Goal: Task Accomplishment & Management: Complete application form

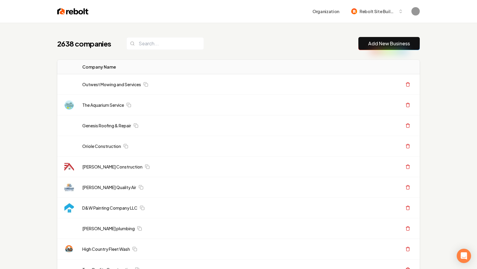
click at [386, 43] on link "Add New Business" at bounding box center [389, 43] width 42 height 7
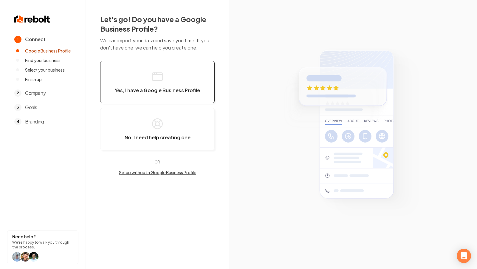
click at [176, 74] on button "Yes, I have a Google Business Profile" at bounding box center [157, 82] width 114 height 42
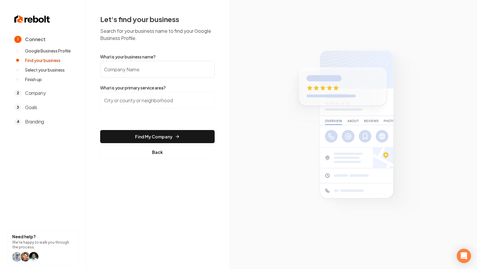
click at [150, 74] on input "What is your business name?" at bounding box center [157, 69] width 114 height 17
paste input "Tiger Roofing"
type input "Tiger Roofing"
click at [199, 94] on input "search" at bounding box center [157, 100] width 114 height 17
type input "O"
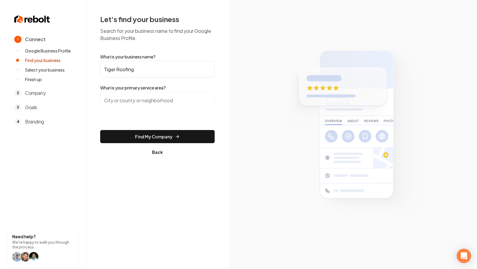
type input "R"
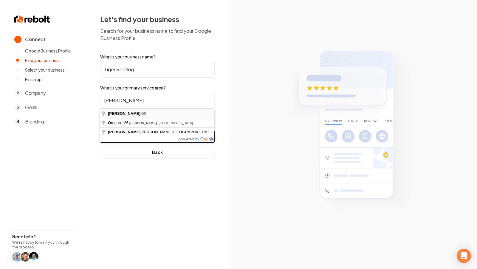
type input "Eugene, OR"
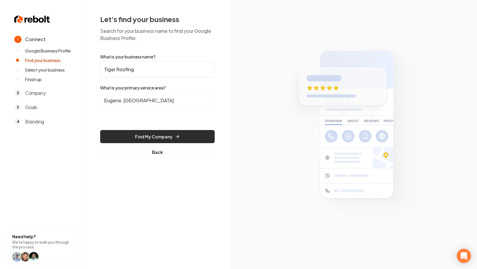
click at [171, 134] on button "Find My Company" at bounding box center [157, 136] width 114 height 13
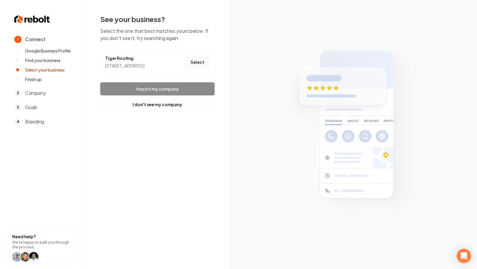
click at [194, 63] on button "Select" at bounding box center [197, 62] width 24 height 11
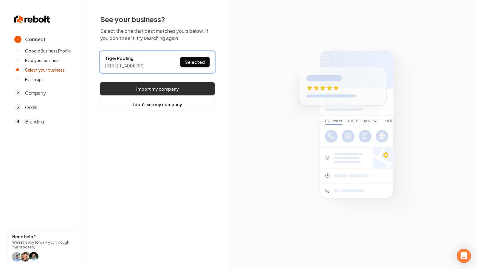
click at [156, 94] on button "Import my company" at bounding box center [157, 88] width 114 height 13
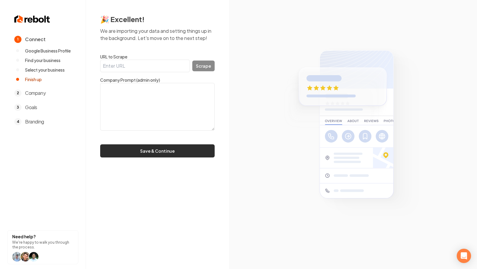
click at [148, 150] on button "Save & Continue" at bounding box center [157, 150] width 114 height 13
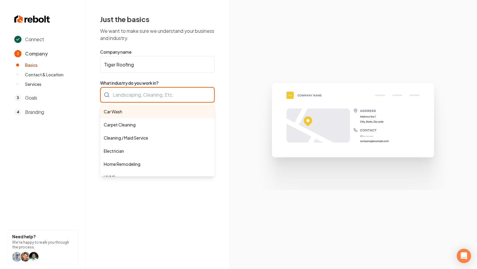
click at [122, 96] on div "Car Wash Carpet Cleaning Cleaning / Maid Service Electrician Home Remodeling HV…" at bounding box center [157, 94] width 114 height 15
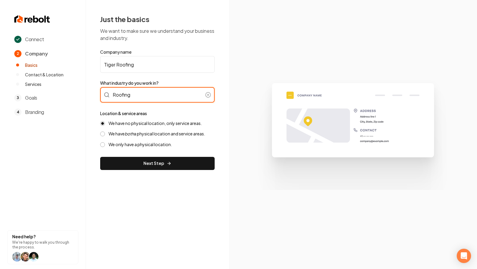
type input "Roofing"
click at [109, 133] on label "We have both a physical location and service areas." at bounding box center [156, 134] width 97 height 6
click at [105, 133] on button "We have both a physical location and service areas." at bounding box center [102, 133] width 5 height 5
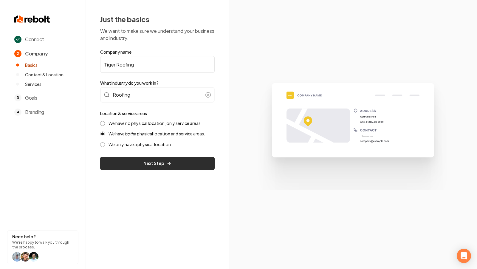
click at [147, 161] on button "Next Step" at bounding box center [157, 163] width 114 height 13
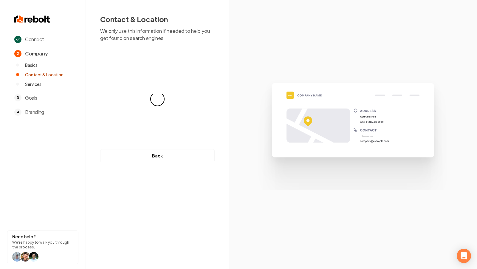
select select "**"
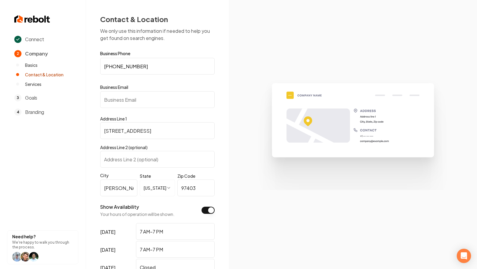
click at [141, 94] on input "Business Email" at bounding box center [157, 99] width 114 height 17
paste input "gessurileon1111@gmail.com"
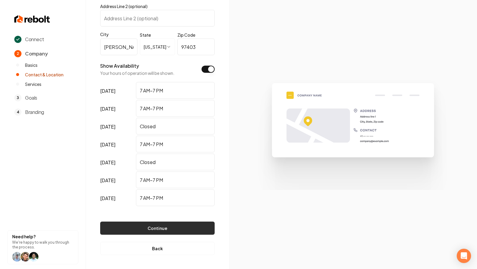
type input "gessurileon1111@gmail.com"
click at [182, 224] on button "Continue" at bounding box center [157, 227] width 114 height 13
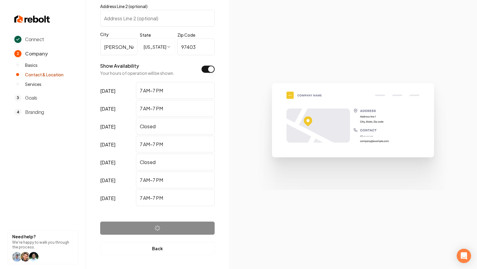
scroll to position [0, 0]
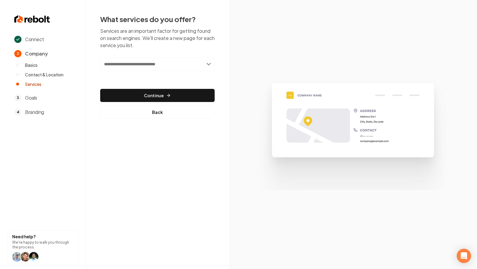
click at [161, 67] on input "text" at bounding box center [157, 64] width 114 height 14
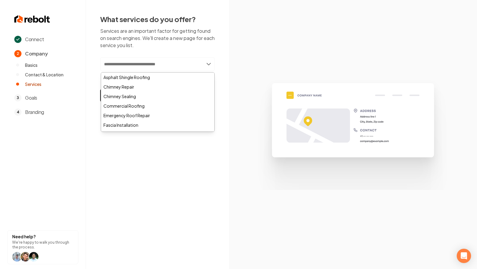
paste input "**********"
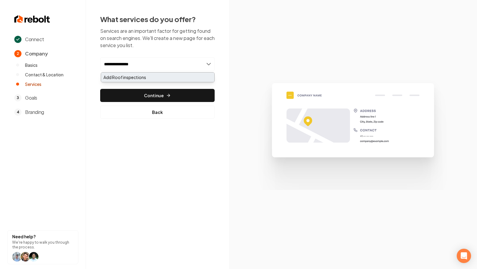
type input "**********"
click at [152, 78] on div "Add Roof inspections" at bounding box center [157, 77] width 113 height 10
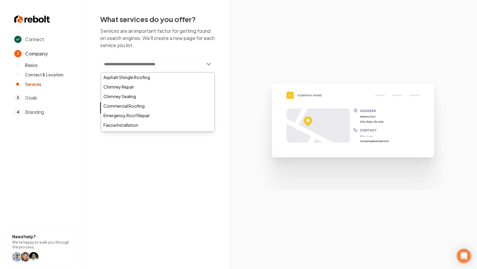
paste input "**********"
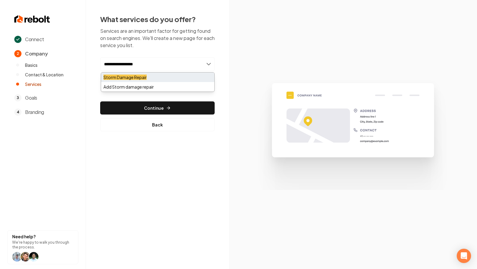
type input "**********"
click at [154, 79] on div "Storm Damage Repair" at bounding box center [157, 77] width 113 height 10
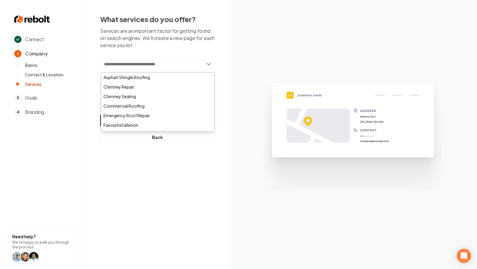
paste input "**********"
type input "**********"
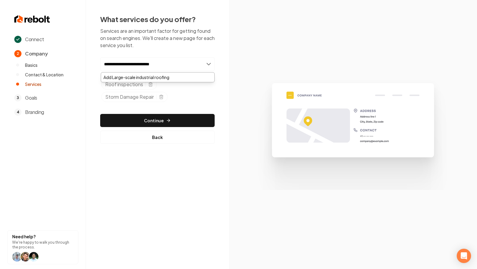
click at [190, 62] on input "**********" at bounding box center [157, 64] width 114 height 14
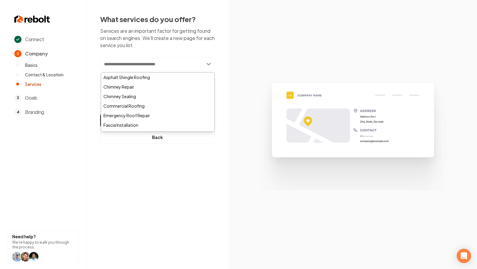
click at [229, 95] on section at bounding box center [353, 134] width 248 height 269
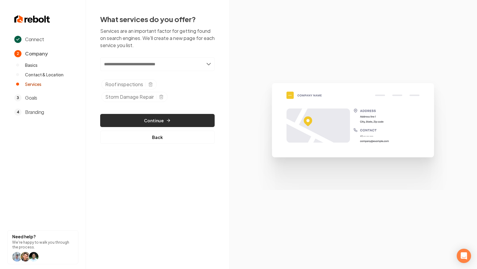
click at [172, 118] on button "Continue" at bounding box center [157, 120] width 114 height 13
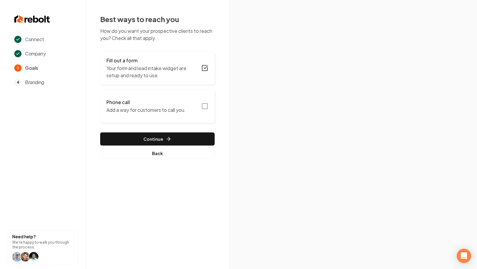
click at [206, 104] on icon "button" at bounding box center [204, 105] width 7 height 7
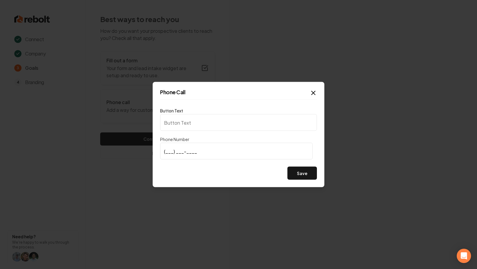
type input "Call us"
type input "(541) 693-3453"
click at [296, 172] on button "Save" at bounding box center [301, 173] width 29 height 13
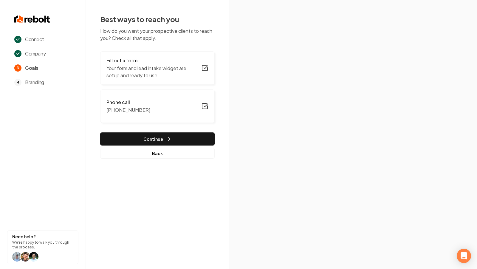
click at [192, 129] on div "Fill out a form Your form and lead intake widget are setup and ready to use. Ph…" at bounding box center [157, 104] width 114 height 107
click at [185, 134] on button "Continue" at bounding box center [157, 138] width 114 height 13
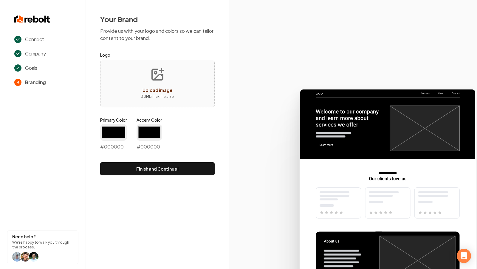
type input "#194d33"
type input "#70be00"
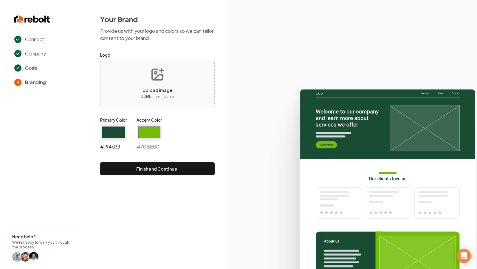
click at [117, 136] on input "#194d33" at bounding box center [113, 132] width 27 height 17
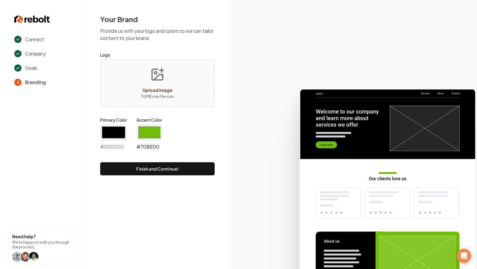
type input "#000000"
click at [151, 127] on input "#70be00" at bounding box center [149, 132] width 26 height 17
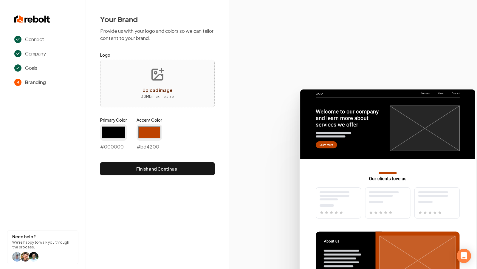
type input "#bd4200"
click at [237, 161] on icon at bounding box center [353, 176] width 248 height 185
click at [154, 169] on button "Finish and Continue!" at bounding box center [157, 168] width 114 height 13
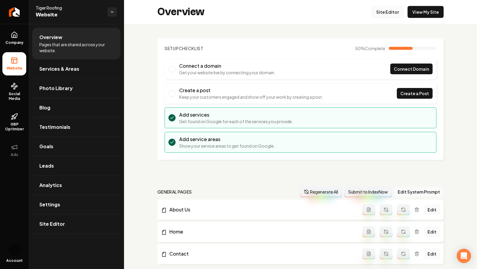
click at [386, 11] on link "Site Editor" at bounding box center [387, 12] width 33 height 12
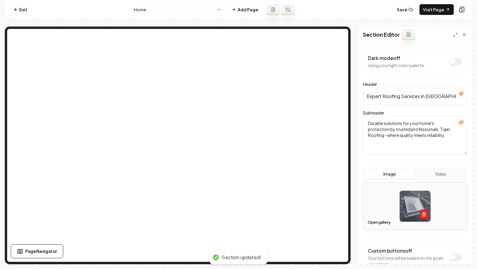
click at [422, 212] on icon "button" at bounding box center [423, 214] width 5 height 5
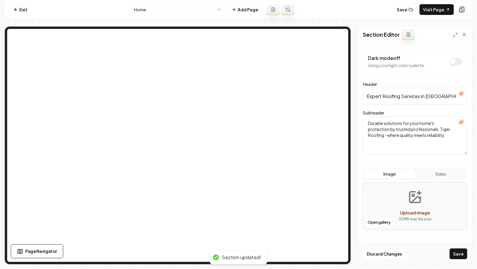
click at [412, 199] on icon "Upload image" at bounding box center [415, 197] width 14 height 14
click at [383, 222] on button "Open gallery" at bounding box center [378, 222] width 27 height 10
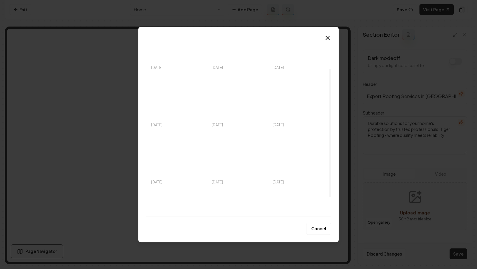
scroll to position [68, 0]
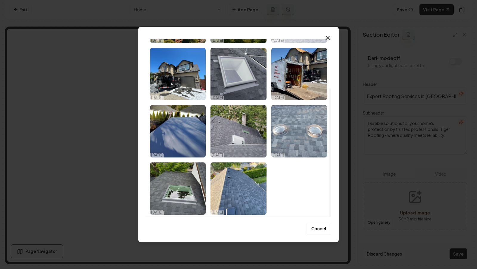
click at [321, 124] on img "Select image image_68e81a425c7cd75eb8dbc42c.jpeg" at bounding box center [299, 131] width 56 height 52
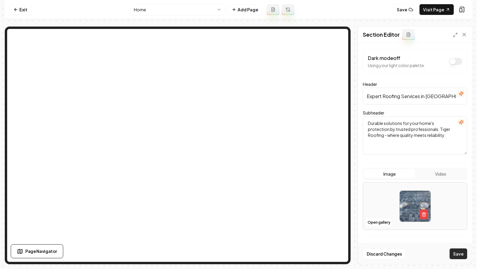
click at [429, 231] on button "Save" at bounding box center [458, 253] width 18 height 11
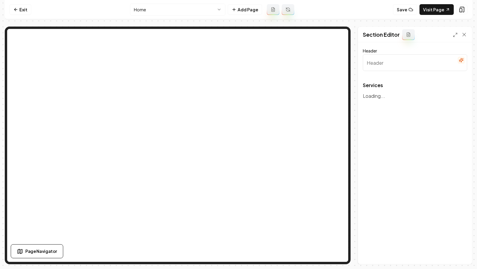
type input "Expert Roofing Services for Your Home"
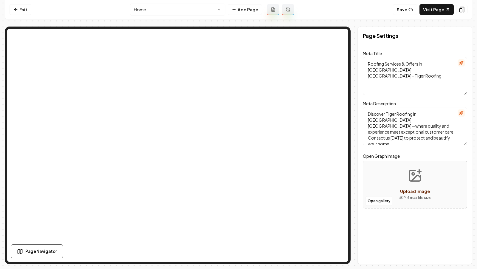
scroll to position [0, 0]
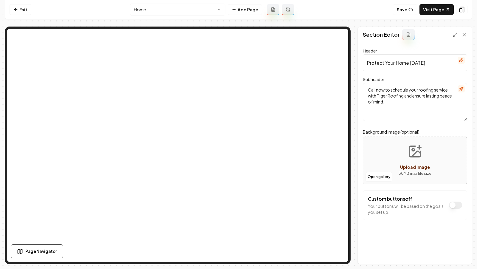
click at [411, 143] on button "Upload image 30 MB max file size" at bounding box center [415, 160] width 42 height 42
click at [373, 177] on button "Open gallery" at bounding box center [378, 177] width 27 height 10
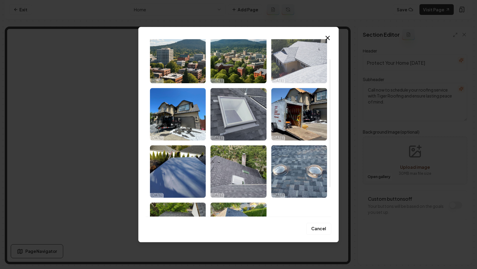
scroll to position [27, 0]
click at [301, 74] on img "Select image image_68e81a435c7cd75eb8dbc8b1.jpeg" at bounding box center [299, 57] width 56 height 52
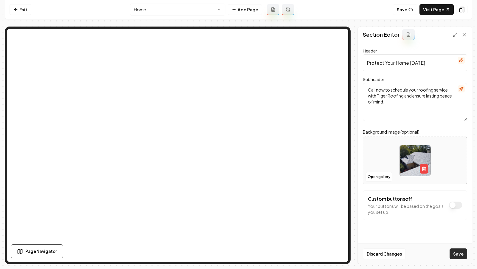
click at [429, 231] on button "Save" at bounding box center [458, 253] width 18 height 11
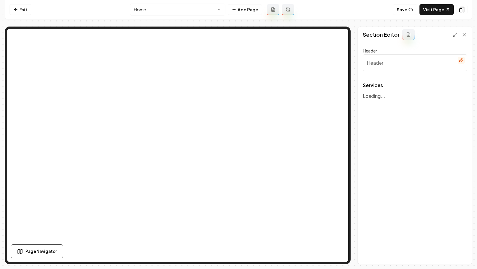
type input "Expert Roofing Services for Your Home"
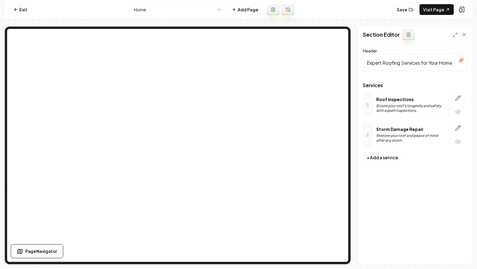
click at [429, 90] on div "Services Roof inspections Ensure your roof's longevity and safety with expert i…" at bounding box center [415, 117] width 104 height 69
click at [429, 97] on icon "button" at bounding box center [458, 98] width 6 height 6
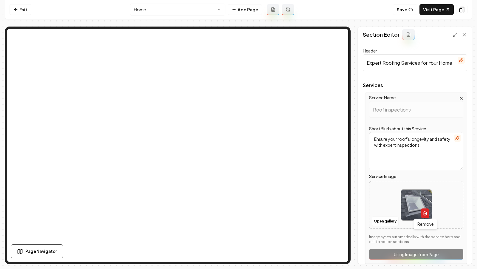
click at [426, 213] on icon "button" at bounding box center [424, 213] width 5 height 5
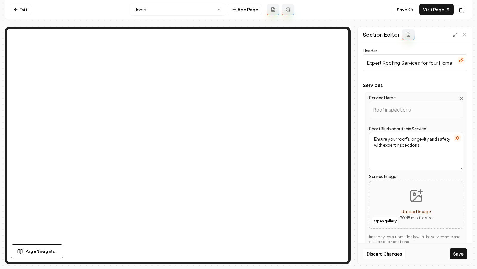
click at [393, 216] on div "Open gallery Upload image 30 MB max file size" at bounding box center [416, 205] width 94 height 48
click at [385, 221] on button "Open gallery" at bounding box center [384, 221] width 27 height 10
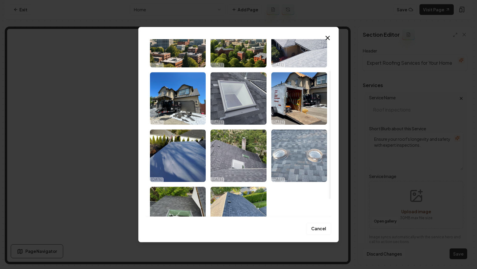
scroll to position [68, 0]
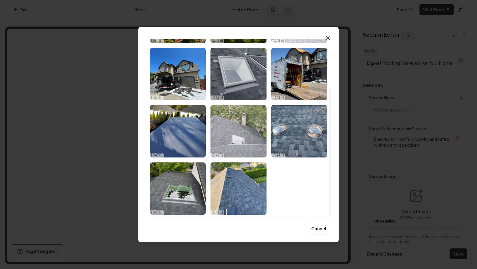
click at [232, 144] on img "Select image image_68e81a425c7cd75eb8dbc561.jpeg" at bounding box center [238, 131] width 56 height 52
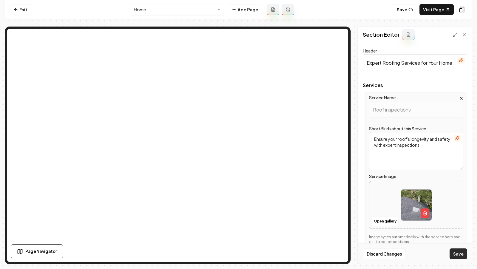
click at [429, 231] on button "Save" at bounding box center [458, 253] width 18 height 11
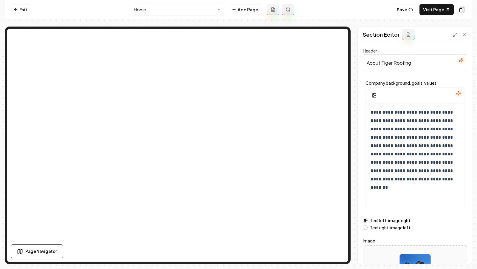
scroll to position [52, 0]
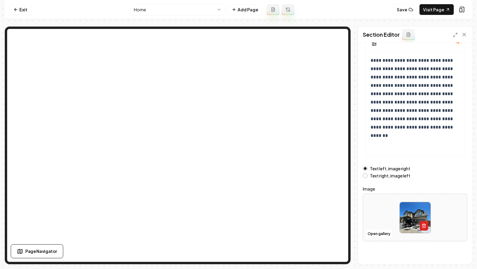
click at [419, 224] on button "button" at bounding box center [423, 226] width 8 height 10
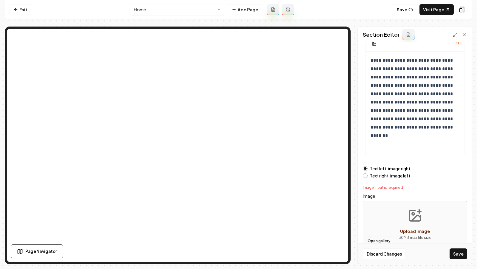
click at [377, 231] on button "Open gallery" at bounding box center [378, 241] width 27 height 10
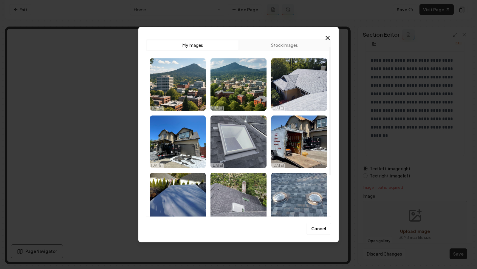
scroll to position [68, 0]
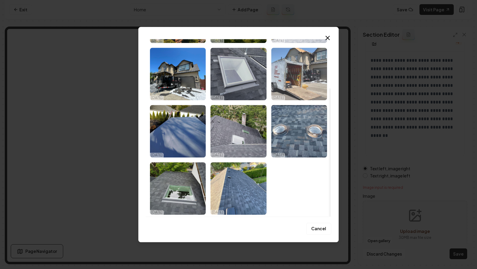
click at [284, 93] on img "Select image image_68e81a435c7cd75eb8dbc794.jpeg" at bounding box center [299, 74] width 56 height 52
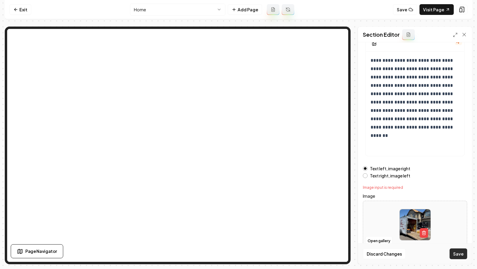
click at [429, 231] on button "Save" at bounding box center [458, 253] width 18 height 11
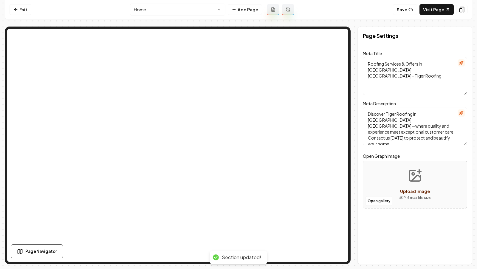
scroll to position [0, 0]
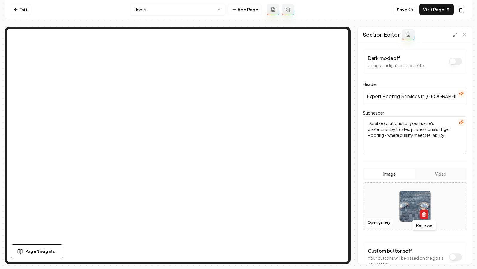
click at [425, 216] on button "button" at bounding box center [423, 214] width 8 height 10
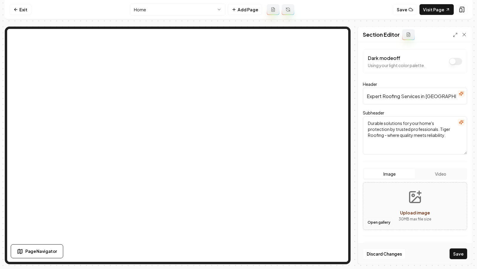
click at [383, 223] on button "Open gallery" at bounding box center [378, 222] width 27 height 10
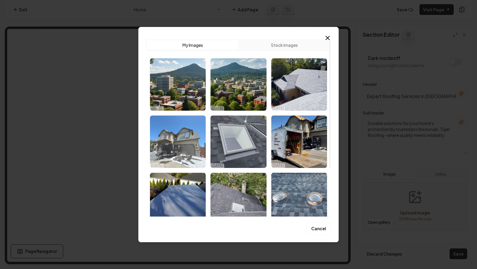
click at [188, 145] on img "Select image image_68e81a435c7cd75eb8dbc6cf.jpeg" at bounding box center [178, 141] width 56 height 52
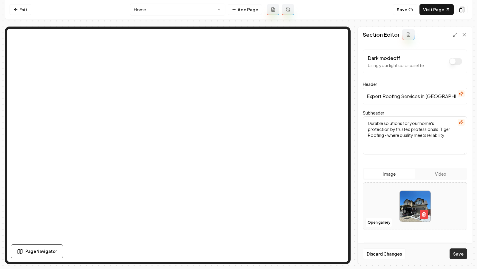
click at [429, 231] on button "Save" at bounding box center [458, 253] width 18 height 11
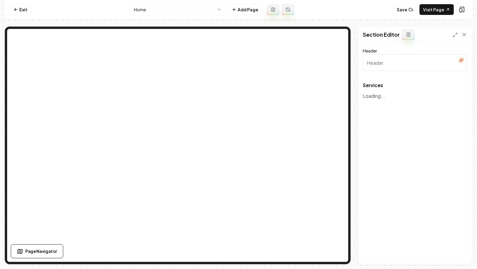
type input "Expert Roofing Services for Your Home"
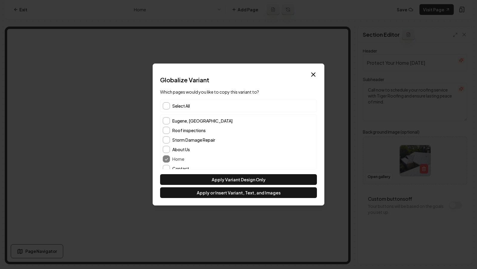
click at [180, 105] on span "Select All" at bounding box center [181, 106] width 18 height 6
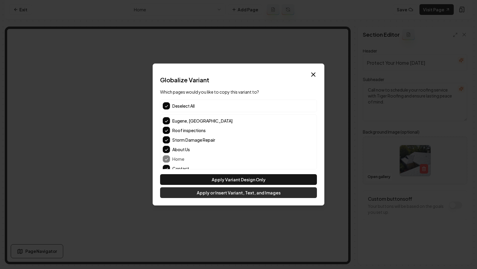
click at [212, 197] on button "Apply or Insert Variant, Text, and Images" at bounding box center [238, 192] width 157 height 11
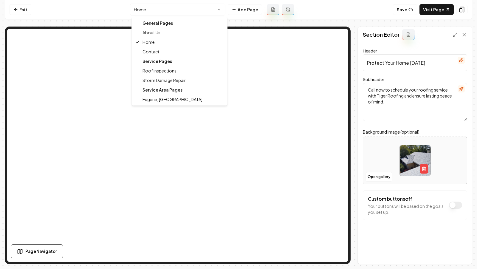
click at [189, 7] on html "Computer Required This feature is only available on a computer. Please switch t…" at bounding box center [238, 134] width 477 height 269
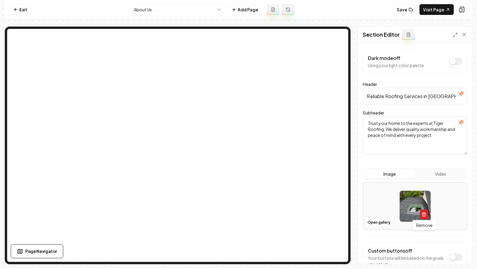
click at [425, 213] on icon "button" at bounding box center [423, 214] width 5 height 5
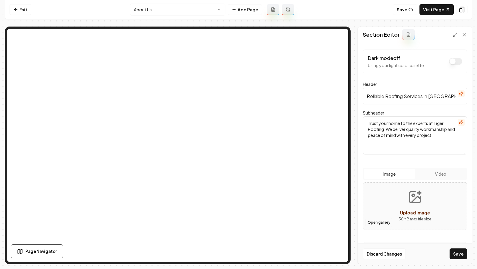
click at [374, 220] on button "Open gallery" at bounding box center [378, 222] width 27 height 10
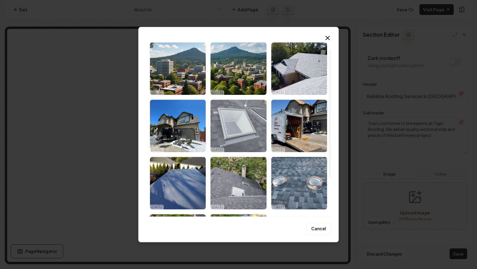
scroll to position [13, 0]
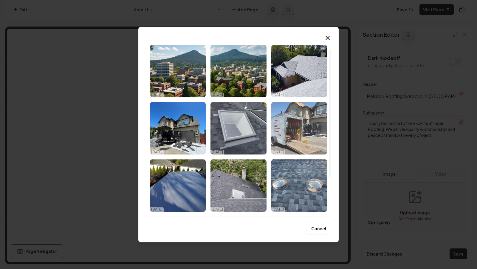
click at [289, 129] on img "Select image image_68e81a435c7cd75eb8dbc794.jpeg" at bounding box center [299, 128] width 56 height 52
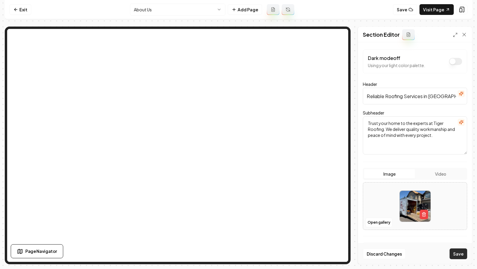
click at [429, 231] on button "Save" at bounding box center [458, 253] width 18 height 11
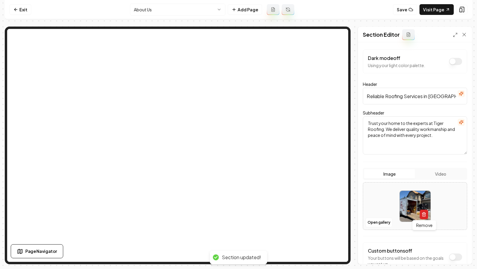
click at [426, 214] on button "button" at bounding box center [423, 214] width 8 height 10
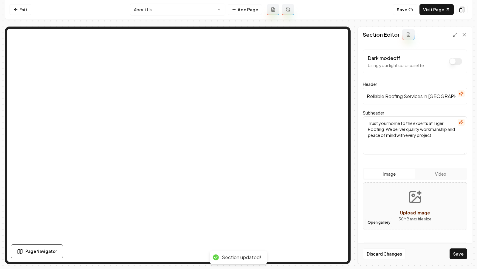
click at [376, 225] on button "Open gallery" at bounding box center [378, 222] width 27 height 10
click at [418, 205] on button "Upload image 30 MB max file size" at bounding box center [415, 206] width 42 height 42
click at [379, 223] on button "Open gallery" at bounding box center [378, 222] width 27 height 10
click at [417, 196] on icon "Upload image" at bounding box center [415, 197] width 14 height 14
type input "**********"
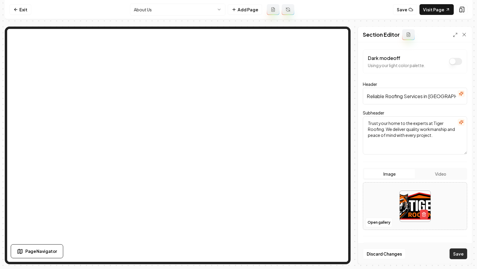
click at [429, 231] on button "Save" at bounding box center [458, 253] width 18 height 11
click at [375, 222] on button "Open gallery" at bounding box center [378, 222] width 27 height 10
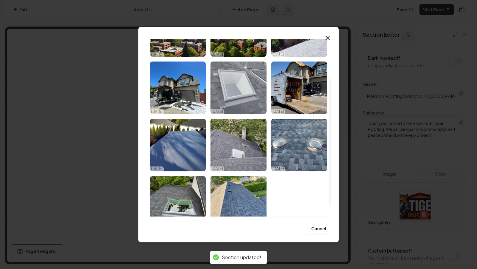
scroll to position [54, 0]
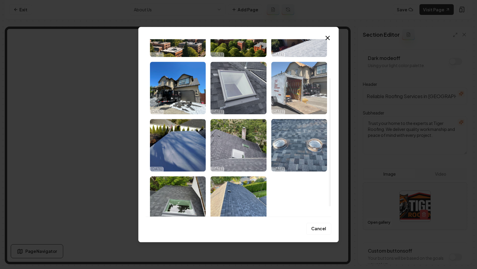
click at [282, 98] on img "Select image image_68e81a435c7cd75eb8dbc794.jpeg" at bounding box center [299, 88] width 56 height 52
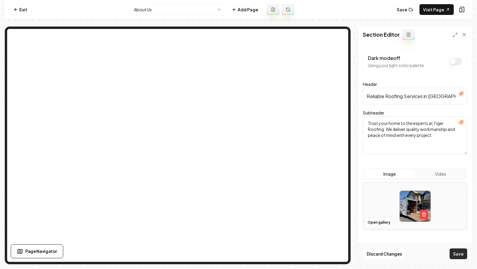
click at [429, 231] on button "Save" at bounding box center [458, 253] width 18 height 11
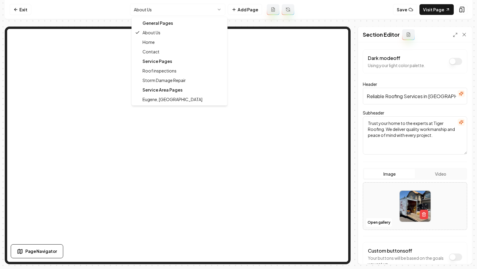
click at [180, 8] on html "Computer Required This feature is only available on a computer. Please switch t…" at bounding box center [238, 134] width 477 height 269
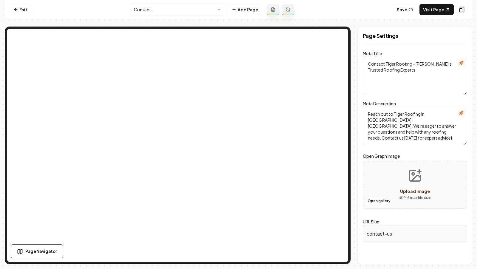
click at [161, 9] on html "Computer Required This feature is only available on a computer. Please switch t…" at bounding box center [238, 134] width 477 height 269
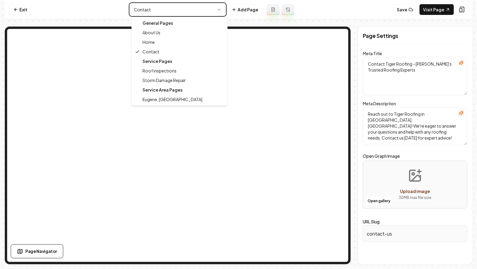
type textarea "Roofing Services & Offers in Eugene, OR - Tiger Roofing"
type textarea "Discover Tiger Roofing in Eugene, OR—where quality and experience meet exceptio…"
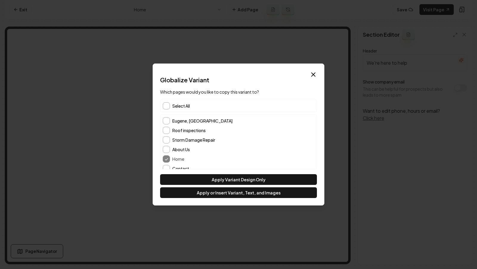
scroll to position [5, 0]
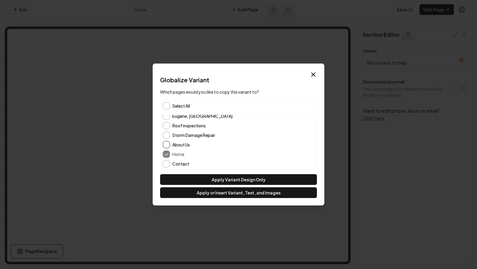
click at [166, 144] on button "About Us" at bounding box center [166, 144] width 7 height 7
click at [166, 161] on button "Contact" at bounding box center [166, 163] width 7 height 7
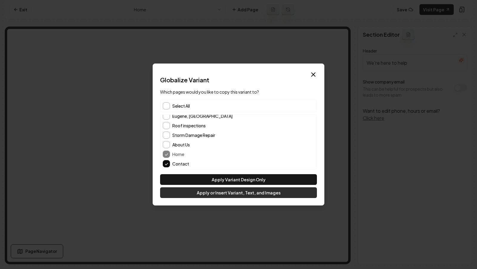
click at [214, 191] on button "Apply or Insert Variant, Text, and Images" at bounding box center [238, 192] width 157 height 11
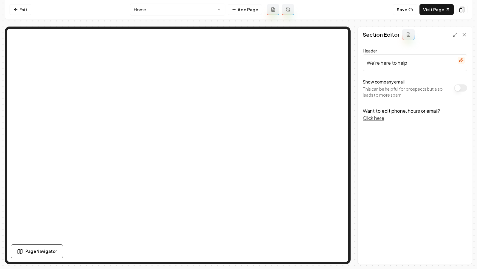
click at [168, 10] on html "Computer Required This feature is only available on a computer. Please switch t…" at bounding box center [238, 134] width 477 height 269
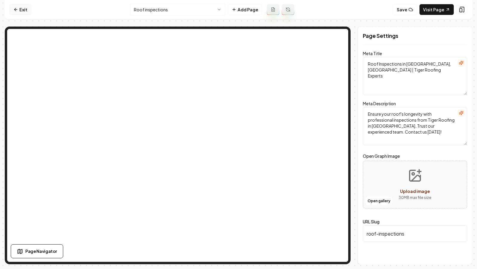
click at [25, 12] on link "Exit" at bounding box center [21, 9] width 22 height 11
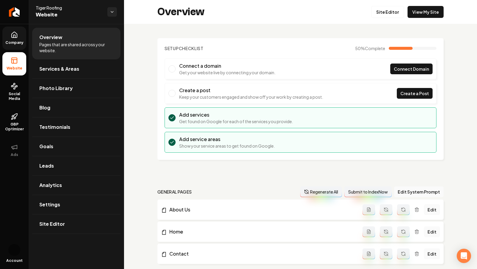
click at [11, 42] on span "Company" at bounding box center [14, 42] width 23 height 5
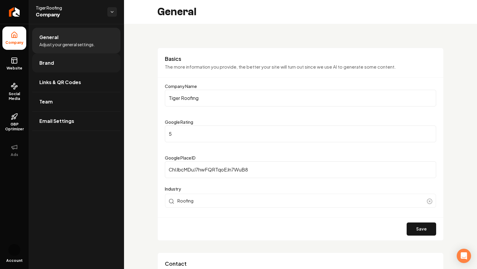
click at [44, 68] on link "Brand" at bounding box center [76, 62] width 88 height 19
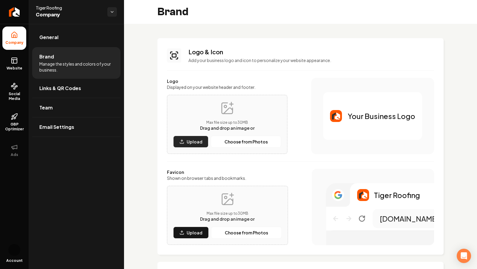
click at [195, 143] on p "Upload" at bounding box center [194, 142] width 16 height 6
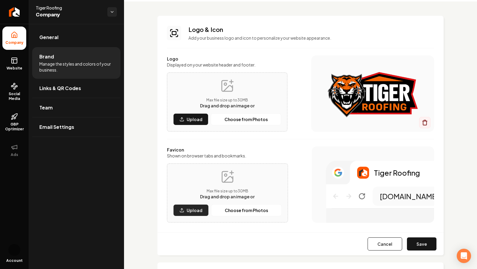
click at [192, 212] on p "Upload" at bounding box center [194, 210] width 16 height 6
click at [429, 231] on button "Save" at bounding box center [421, 243] width 29 height 13
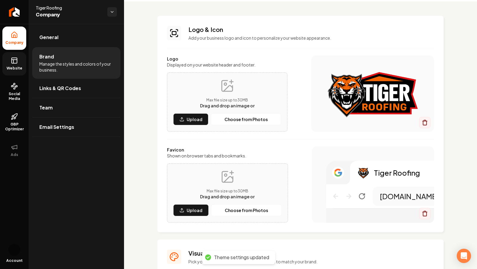
click at [12, 65] on link "Website" at bounding box center [14, 63] width 24 height 23
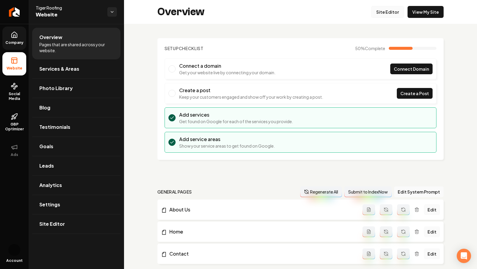
click at [392, 8] on link "Site Editor" at bounding box center [387, 12] width 33 height 12
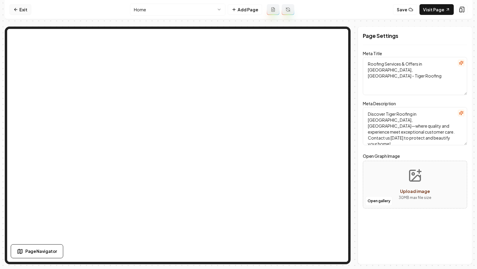
click at [23, 12] on link "Exit" at bounding box center [21, 9] width 22 height 11
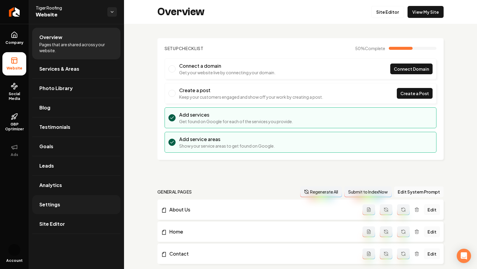
click at [52, 203] on span "Settings" at bounding box center [49, 204] width 21 height 7
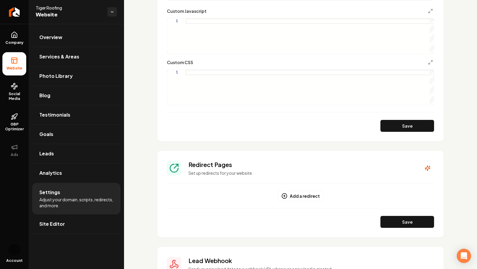
scroll to position [365, 0]
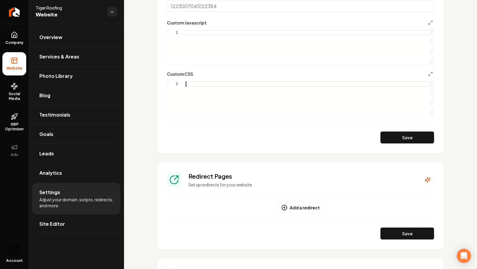
click at [199, 85] on div "Main content area" at bounding box center [310, 98] width 248 height 35
click at [232, 83] on div ".grab-navbar-variant-2-logo img { height: 8rem ; max-height: 8rem ; }" at bounding box center [310, 98] width 248 height 35
type textarea "**********"
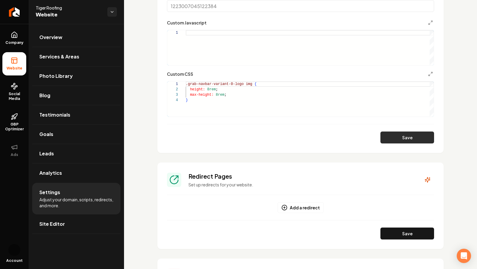
click at [402, 134] on button "Save" at bounding box center [407, 137] width 54 height 12
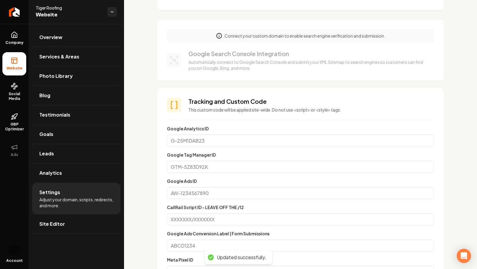
scroll to position [0, 0]
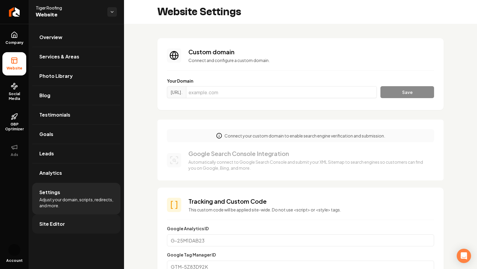
click at [55, 220] on span "Site Editor" at bounding box center [52, 223] width 26 height 7
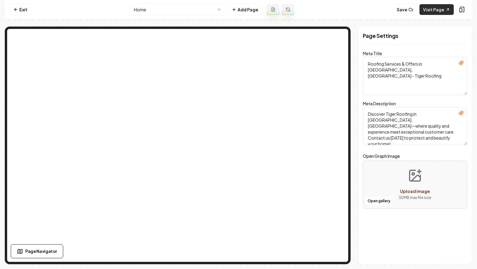
click at [429, 8] on link "Visit Page" at bounding box center [436, 9] width 34 height 11
click at [18, 12] on link "Exit" at bounding box center [21, 9] width 22 height 11
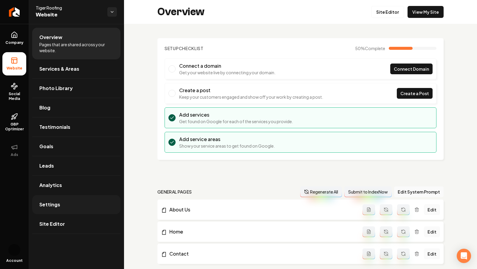
click at [68, 196] on link "Settings" at bounding box center [76, 204] width 88 height 19
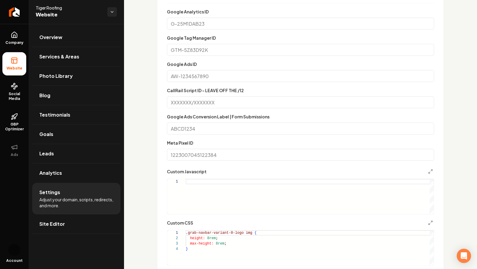
scroll to position [223, 0]
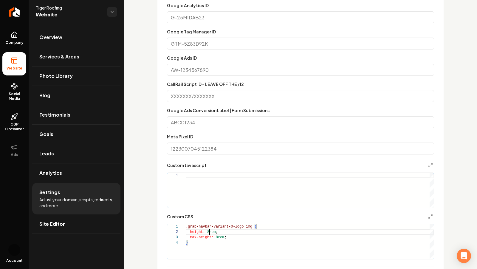
click at [208, 231] on div ".grab-navbar-variant-0-logo img { height: 8rem ; max-height: 8rem ; }" at bounding box center [310, 241] width 248 height 35
click at [217, 231] on div ".grab-navbar-variant-0-logo img { height: 7rem ; max-height: 8rem ; }" at bounding box center [310, 241] width 248 height 35
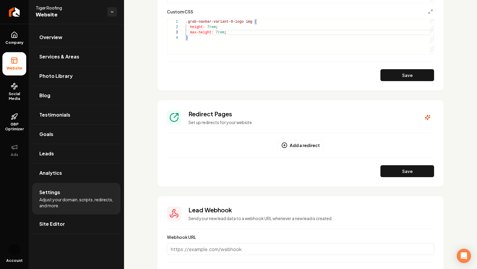
scroll to position [426, 0]
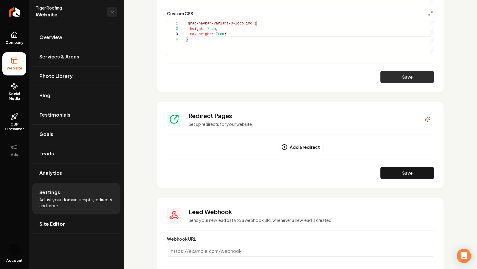
type textarea "**********"
click at [406, 79] on button "Save" at bounding box center [407, 77] width 54 height 12
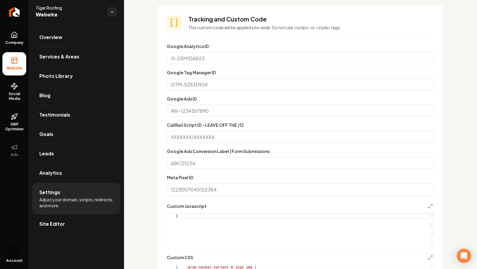
scroll to position [0, 0]
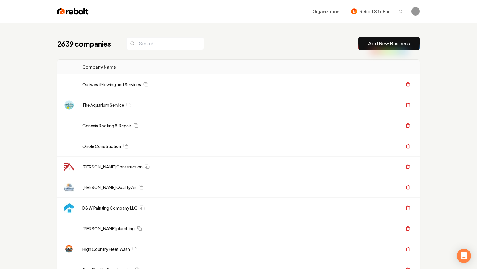
click at [382, 38] on button "Add New Business" at bounding box center [388, 43] width 61 height 13
click at [368, 44] on link "Add New Business" at bounding box center [389, 43] width 42 height 7
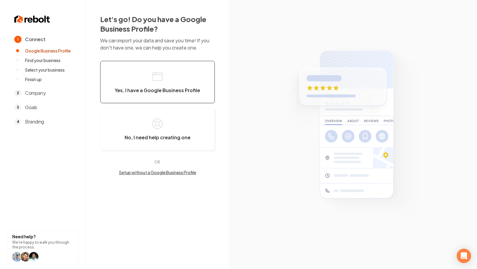
click at [141, 82] on button "Yes, I have a Google Business Profile" at bounding box center [157, 82] width 114 height 42
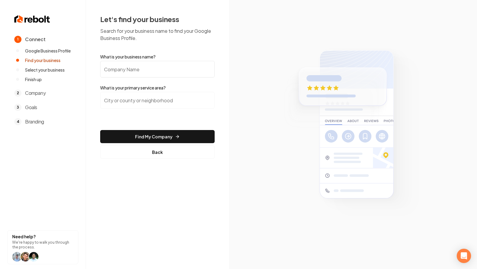
click at [134, 67] on input "What is your business name?" at bounding box center [157, 69] width 114 height 17
paste input "AIM Excavation Inc"
type input "AIM Excavation Inc"
click at [164, 134] on button "Find My Company" at bounding box center [157, 136] width 114 height 13
click at [143, 106] on input "search" at bounding box center [157, 100] width 114 height 17
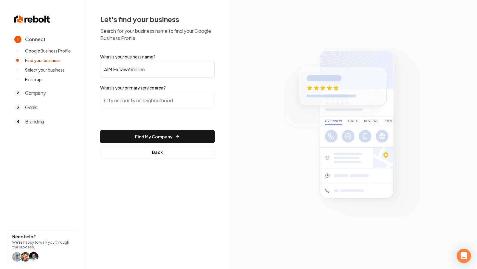
paste input "Oroville, CA"
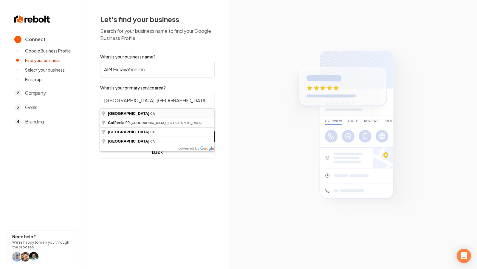
type input "Oroville, CA"
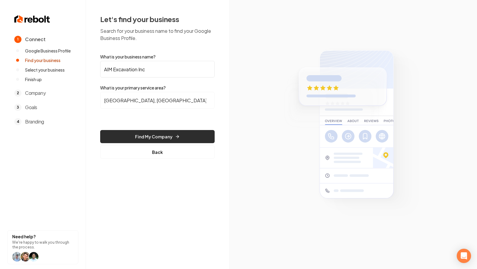
click at [146, 139] on button "Find My Company" at bounding box center [157, 136] width 114 height 13
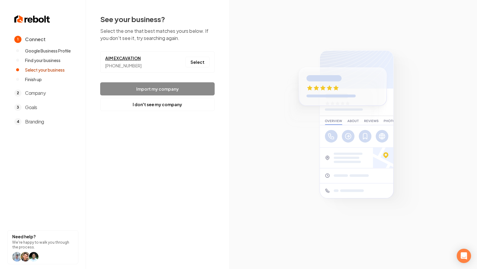
click at [125, 59] on link "AIM EXCAVATION" at bounding box center [123, 58] width 36 height 6
click at [199, 63] on button "Select" at bounding box center [197, 62] width 24 height 11
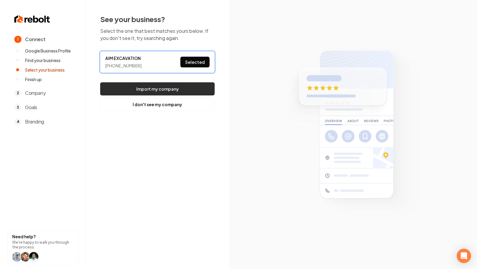
click at [165, 89] on button "Import my company" at bounding box center [157, 88] width 114 height 13
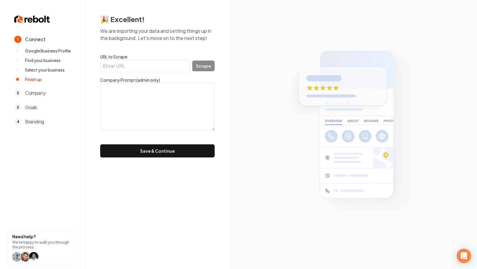
click at [154, 65] on input "URL to Scrape" at bounding box center [145, 66] width 90 height 13
paste input "https://www.aimexcavationinc.com/"
type input "https://www.aimexcavationinc.com/"
click at [206, 65] on button "Scrape" at bounding box center [203, 65] width 22 height 11
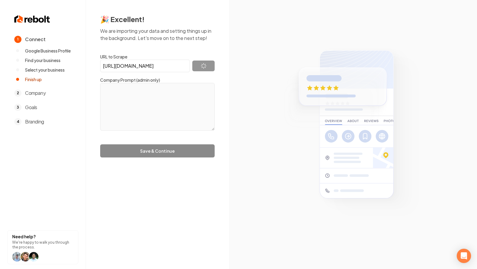
type textarea "AIM Excavation is an excavation company based in Oroville, North Valley, CA, of…"
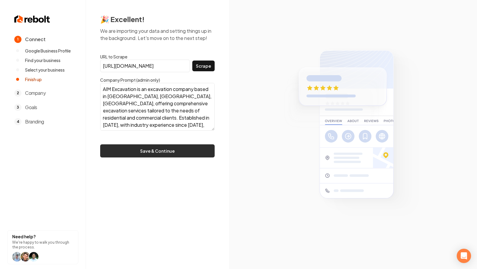
click at [167, 148] on button "Save & Continue" at bounding box center [157, 150] width 114 height 13
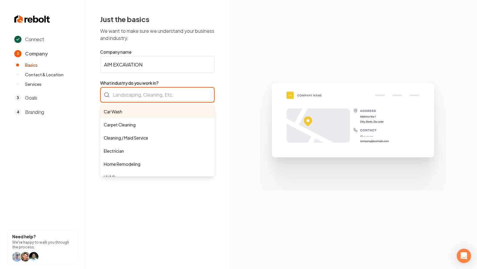
click at [155, 90] on div "Car Wash Carpet Cleaning Cleaning / Maid Service Electrician Home Remodeling HV…" at bounding box center [157, 94] width 114 height 15
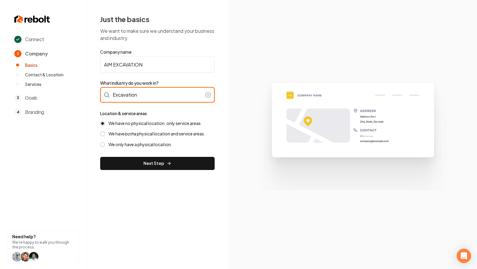
click at [146, 96] on input "Excavation" at bounding box center [157, 94] width 114 height 15
click at [160, 92] on input "Excavation" at bounding box center [157, 94] width 114 height 15
paste input "XCAVATION"
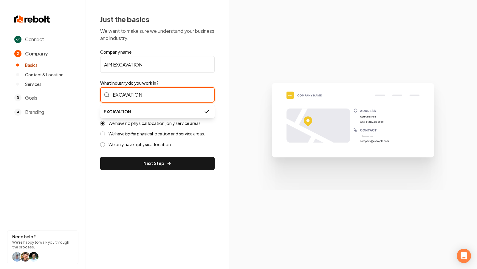
click at [150, 94] on input "EXCAVATION" at bounding box center [157, 94] width 114 height 15
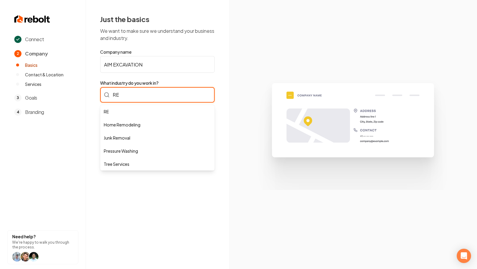
type input "R"
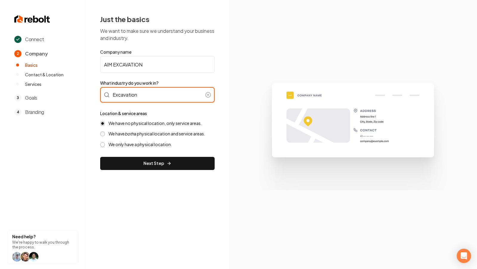
click at [161, 93] on input "Excavation" at bounding box center [157, 94] width 114 height 15
click button at bounding box center [208, 95] width 6 height 6
paste input "EXCAVATION"
click at [120, 95] on input "Excavation EXCAVATION" at bounding box center [157, 94] width 114 height 15
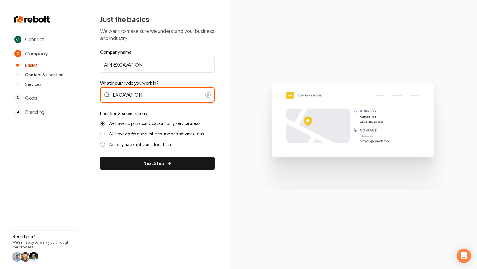
click at [160, 97] on input "EXCAVATION" at bounding box center [157, 94] width 114 height 15
click at [228, 114] on div "Just the basics We want to make sure we understand your business and industry. …" at bounding box center [157, 92] width 143 height 184
click at [145, 132] on label "We have both a physical location and service areas." at bounding box center [156, 134] width 97 height 6
click at [105, 132] on button "We have both a physical location and service areas." at bounding box center [102, 133] width 5 height 5
click at [137, 98] on input "EXCAVATION" at bounding box center [157, 94] width 114 height 15
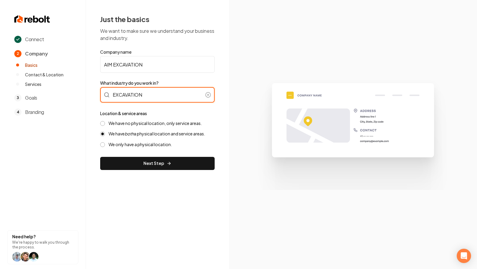
click at [137, 98] on input "EXCAVATION" at bounding box center [157, 94] width 114 height 15
type input "e"
type input "Excavation"
click at [272, 167] on div "Connect 2 Company Basics Contact & Location Services 3 Goals 4 Branding Need he…" at bounding box center [238, 134] width 477 height 269
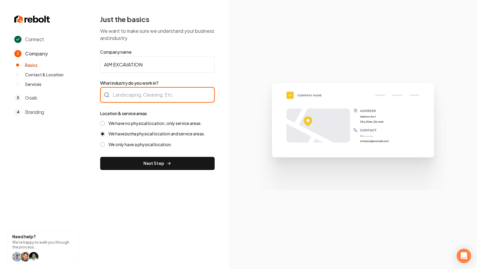
click at [156, 96] on input "What industry do you work in?" at bounding box center [157, 94] width 114 height 15
type input "Excavation"
click at [130, 132] on icon "both" at bounding box center [129, 133] width 9 height 5
click at [105, 132] on button "We have both a physical location and service areas." at bounding box center [102, 133] width 5 height 5
click at [122, 122] on label "We have no physical location, only service areas." at bounding box center [154, 123] width 93 height 6
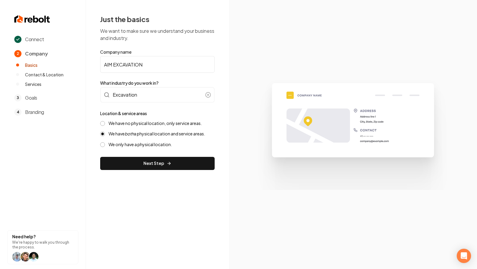
click at [105, 122] on button "We have no physical location, only service areas." at bounding box center [102, 123] width 5 height 5
click at [128, 158] on button "Next Step" at bounding box center [157, 163] width 114 height 13
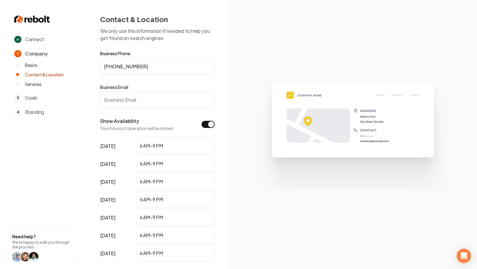
click at [154, 101] on input "Business Email" at bounding box center [157, 99] width 114 height 17
paste input "aim.excavationinc@gmail.com"
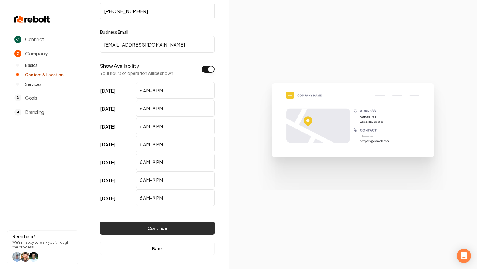
type input "aim.excavationinc@gmail.com"
click at [183, 227] on button "Continue" at bounding box center [157, 227] width 114 height 13
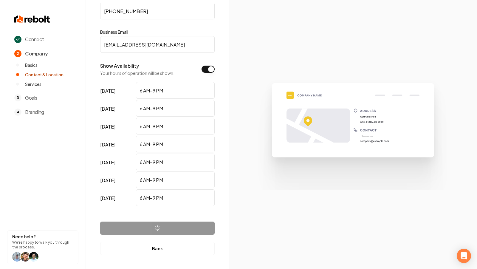
scroll to position [0, 0]
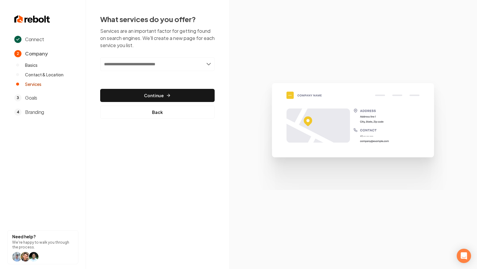
click at [153, 62] on input "text" at bounding box center [157, 64] width 114 height 14
paste input "**********"
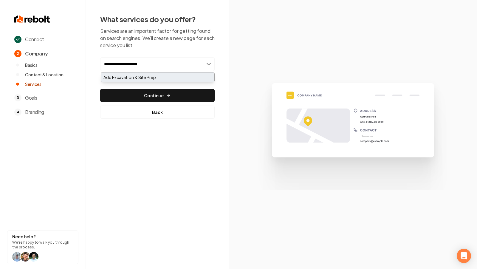
type input "**********"
click at [144, 77] on div "Add Excavation & Site Prep" at bounding box center [157, 77] width 113 height 10
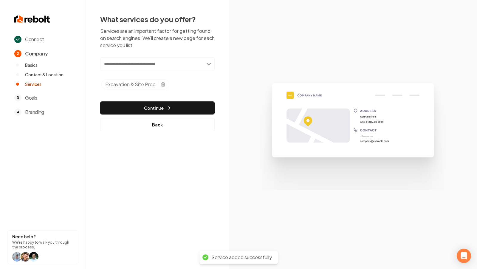
paste input "**********"
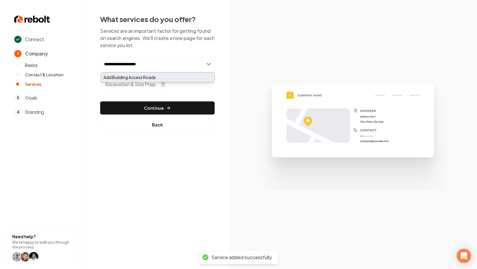
type input "**********"
click at [136, 77] on div "Add Building Access Roads" at bounding box center [157, 77] width 113 height 10
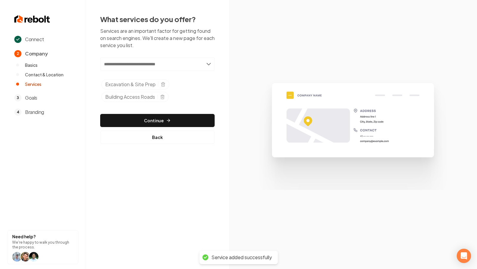
paste input "**********"
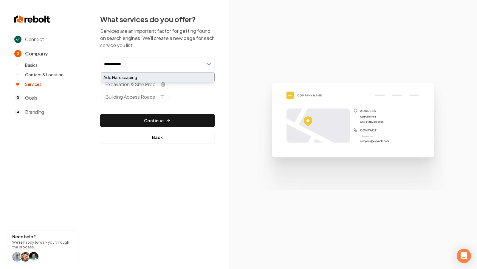
type input "**********"
click at [134, 76] on div "Add Hardscaping" at bounding box center [157, 77] width 113 height 10
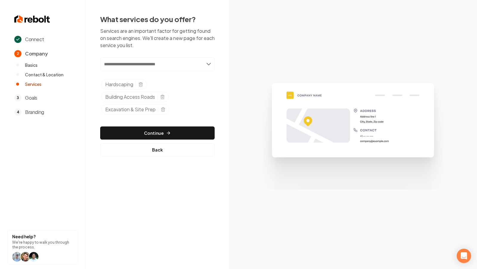
paste input "**********"
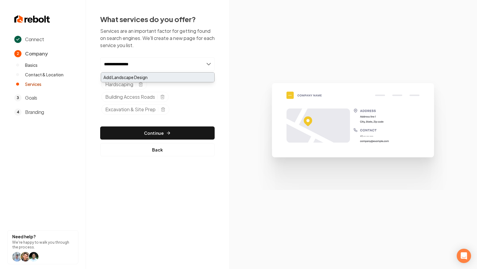
type input "**********"
click at [153, 77] on div "Add Landscape Design" at bounding box center [157, 77] width 113 height 10
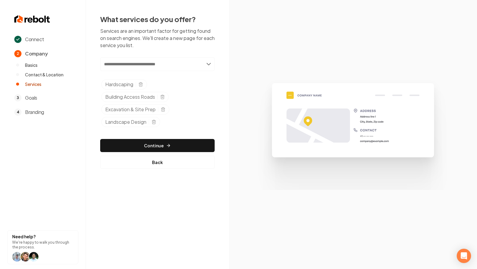
paste input "*********"
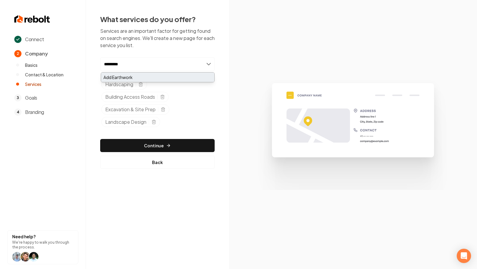
type input "*********"
click at [159, 76] on div "Add Earthwork" at bounding box center [157, 77] width 113 height 10
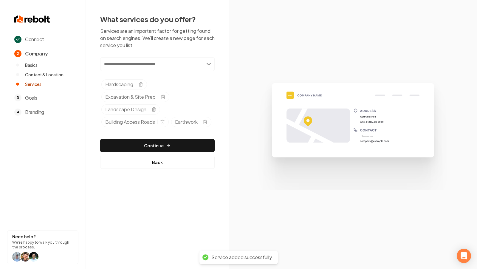
paste input "**********"
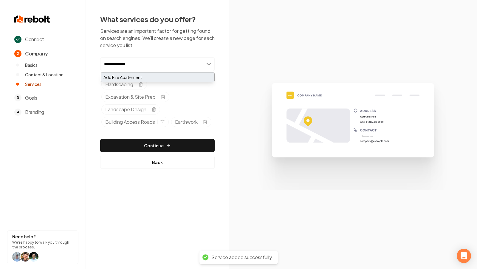
type input "**********"
click at [155, 75] on div "Add Fire Abatement" at bounding box center [157, 77] width 113 height 10
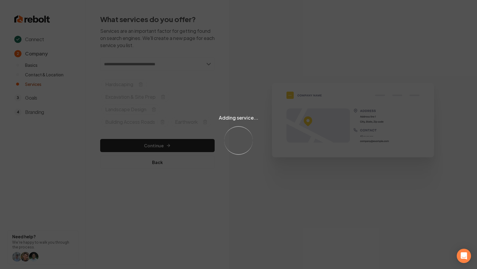
click at [195, 177] on div "Adding service... Loading..." at bounding box center [238, 134] width 477 height 269
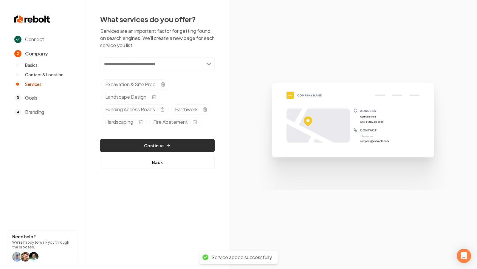
click at [161, 147] on button "Continue" at bounding box center [157, 145] width 114 height 13
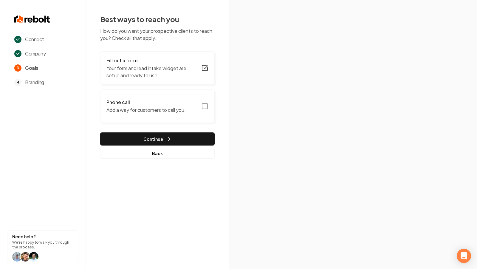
click at [204, 107] on icon "button" at bounding box center [204, 105] width 7 height 7
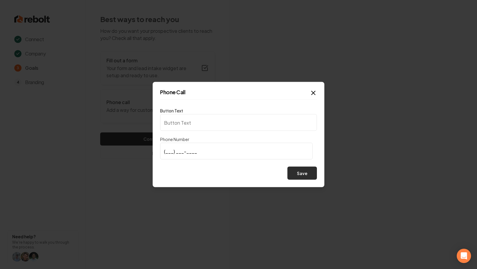
type input "Call us"
type input "(530) 854-3666"
click at [309, 176] on button "Save" at bounding box center [301, 173] width 29 height 13
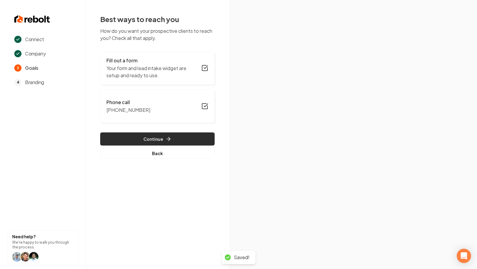
click at [187, 138] on button "Continue" at bounding box center [157, 138] width 114 height 13
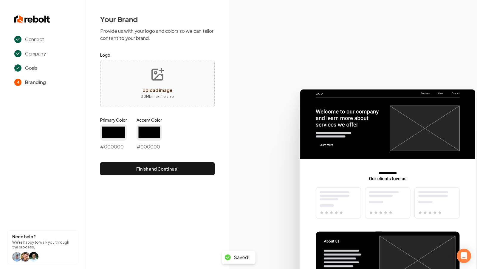
type input "#194d33"
type input "#70be00"
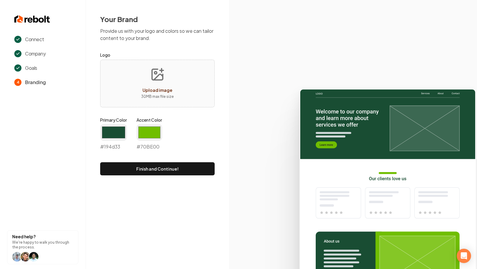
click at [149, 81] on button "Upload image 30 MB max file size" at bounding box center [157, 84] width 42 height 42
type input "**********"
click at [115, 136] on input "#194d33" at bounding box center [113, 132] width 27 height 17
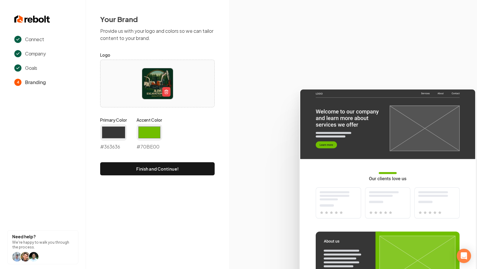
type input "#363636"
click at [195, 147] on div "Primary Color #363636 #363636 Accent Color #70be00 #70BE00" at bounding box center [157, 135] width 114 height 36
click at [156, 135] on input "#70be00" at bounding box center [149, 132] width 26 height 17
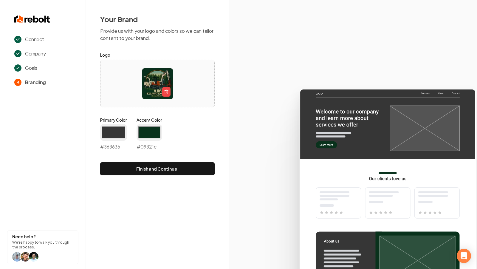
click at [263, 170] on icon at bounding box center [353, 176] width 248 height 185
click at [150, 133] on input "#09321c" at bounding box center [149, 132] width 26 height 17
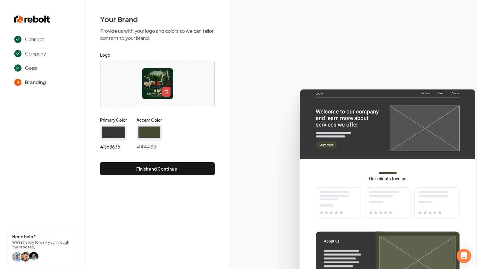
type input "#444831"
click at [125, 133] on input "#363636" at bounding box center [113, 132] width 27 height 17
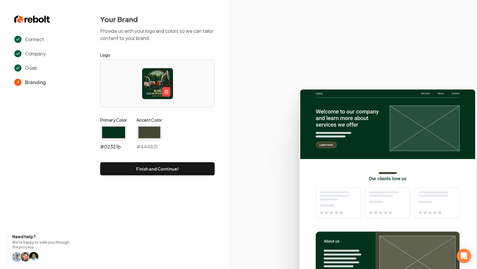
type input "#02321b"
click at [247, 125] on icon at bounding box center [353, 176] width 248 height 185
click at [158, 169] on button "Finish and Continue!" at bounding box center [157, 168] width 114 height 13
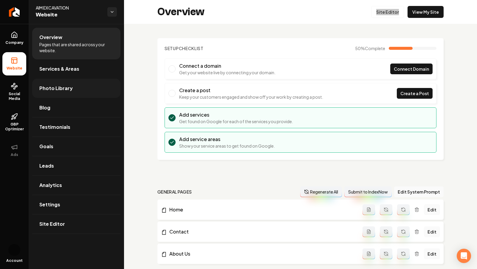
click at [66, 90] on span "Photo Library" at bounding box center [55, 88] width 33 height 7
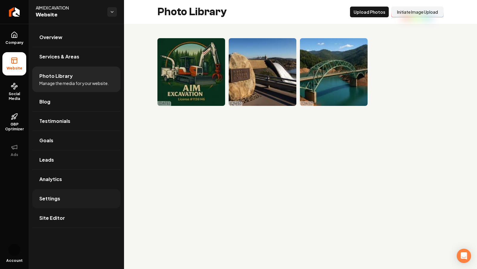
click at [55, 201] on link "Settings" at bounding box center [76, 198] width 88 height 19
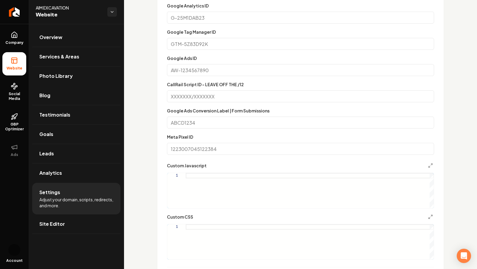
scroll to position [271, 0]
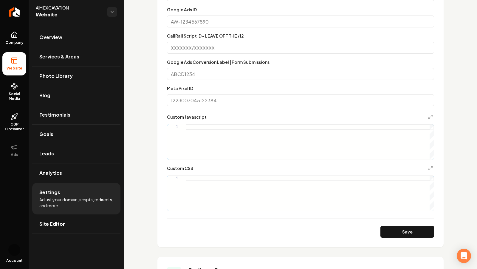
click at [198, 172] on div "Custom CSS 1" at bounding box center [300, 187] width 267 height 46
click at [198, 175] on div "Custom CSS 1" at bounding box center [300, 187] width 267 height 46
click at [191, 178] on div "Main content area" at bounding box center [310, 192] width 248 height 35
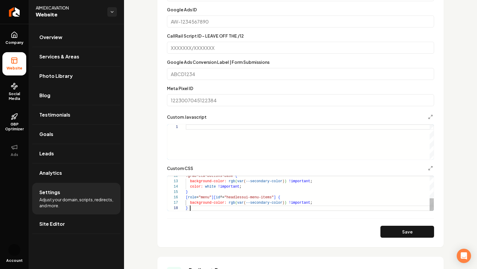
scroll to position [38, 4]
click at [391, 226] on button "Save" at bounding box center [407, 232] width 54 height 12
type textarea "**********"
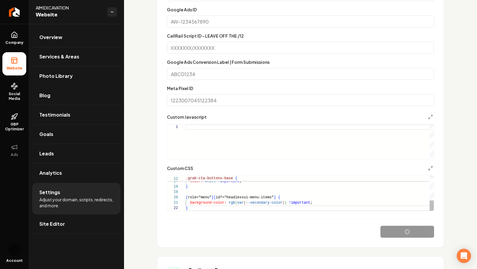
scroll to position [5, 2]
click at [392, 234] on button "Save" at bounding box center [407, 232] width 54 height 12
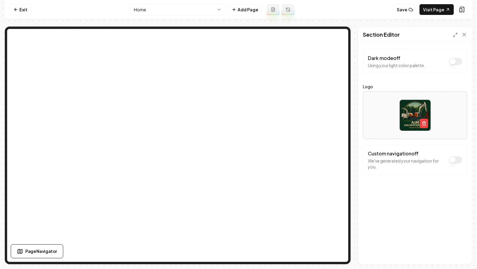
click at [167, 9] on html "Computer Required This feature is only available on a computer. Please switch t…" at bounding box center [238, 134] width 477 height 269
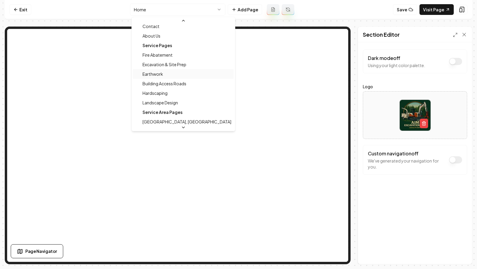
scroll to position [19, 0]
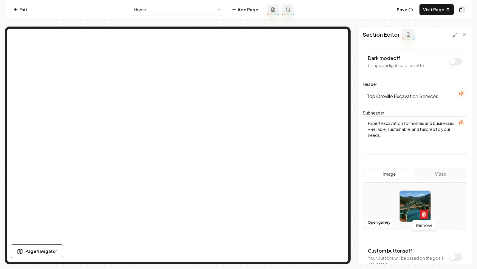
click at [423, 215] on icon "button" at bounding box center [423, 214] width 5 height 5
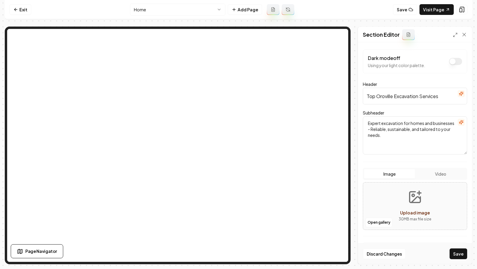
click at [411, 202] on icon "Upload image" at bounding box center [415, 197] width 14 height 14
type input "**********"
click at [458, 256] on button "Save" at bounding box center [458, 253] width 18 height 11
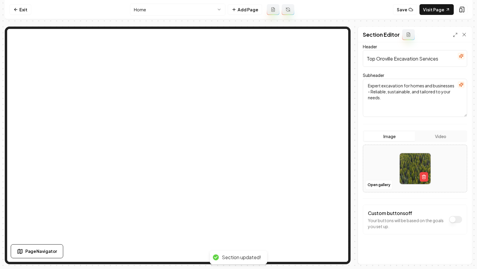
scroll to position [0, 0]
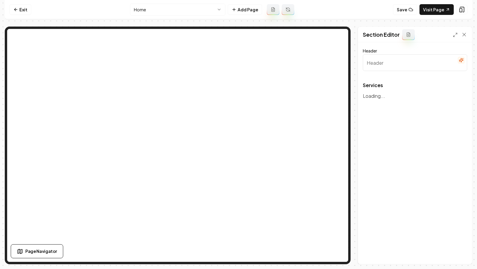
type input "Our Excavation Services"
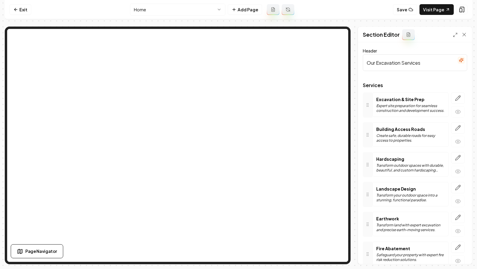
scroll to position [26, 0]
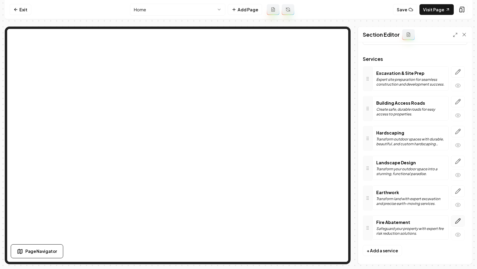
click at [455, 223] on button "button" at bounding box center [458, 220] width 14 height 11
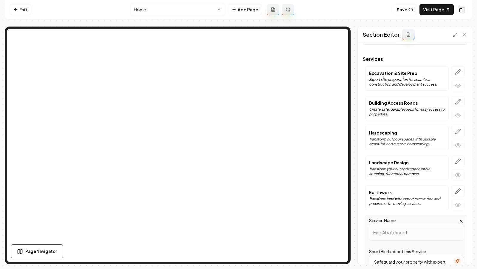
scroll to position [172, 0]
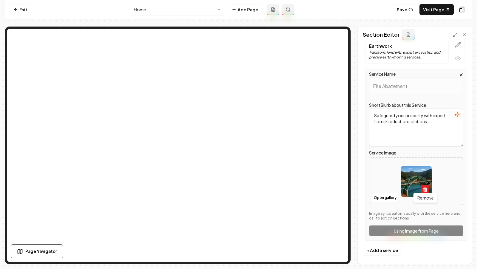
click at [423, 188] on icon "button" at bounding box center [424, 189] width 5 height 5
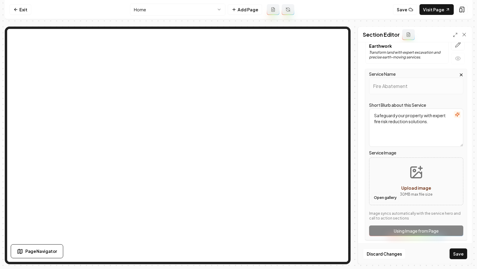
click at [382, 195] on button "Open gallery" at bounding box center [384, 198] width 27 height 10
click at [417, 172] on icon "Upload image" at bounding box center [416, 175] width 9 height 6
type input "**********"
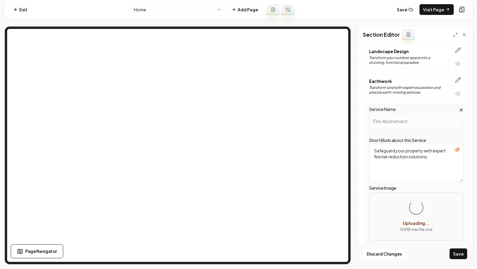
scroll to position [134, 0]
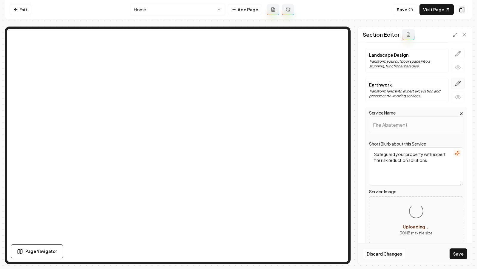
click at [455, 81] on icon "button" at bounding box center [458, 83] width 6 height 6
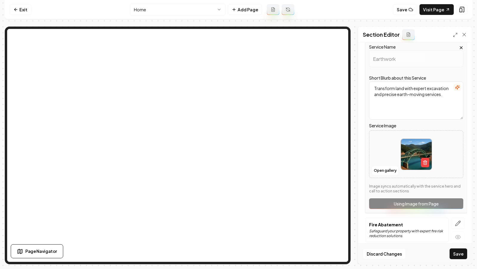
scroll to position [172, 0]
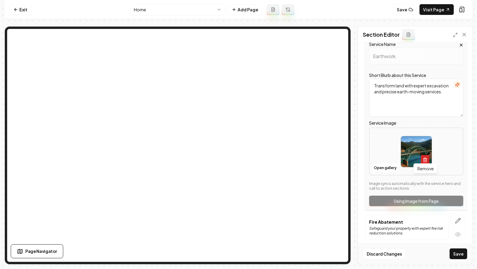
click at [424, 159] on line "button" at bounding box center [424, 159] width 0 height 1
click at [417, 149] on button "Upload image 30 MB max file size" at bounding box center [416, 151] width 42 height 42
type input "**********"
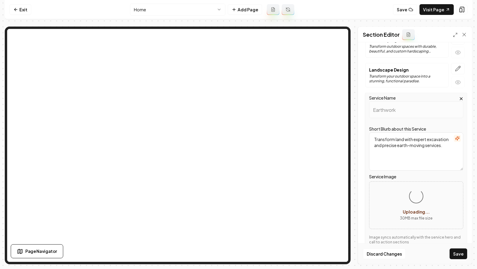
scroll to position [67, 0]
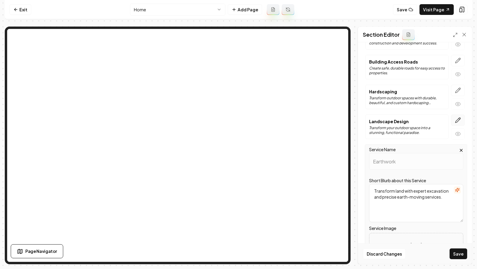
click at [461, 119] on button "button" at bounding box center [458, 119] width 14 height 11
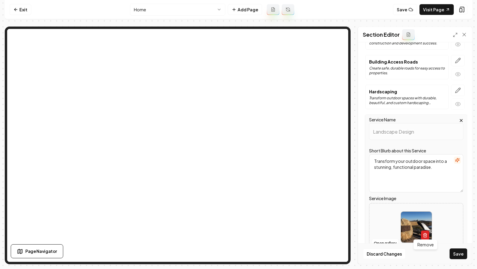
click at [427, 234] on icon "button" at bounding box center [425, 234] width 4 height 0
click at [418, 219] on icon "Upload image" at bounding box center [416, 218] width 14 height 14
type input "**********"
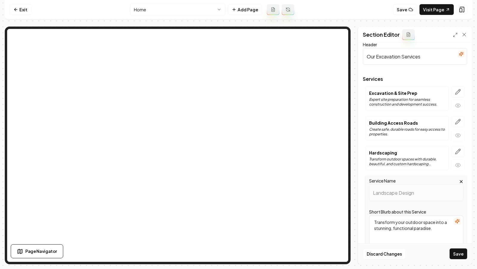
scroll to position [3, 0]
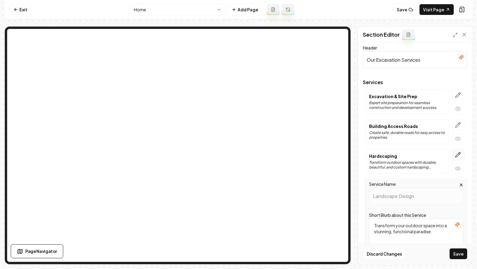
click at [459, 153] on icon "button" at bounding box center [458, 155] width 6 height 6
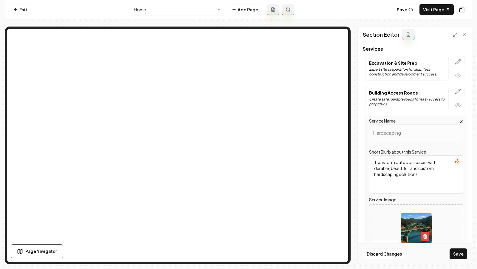
scroll to position [39, 0]
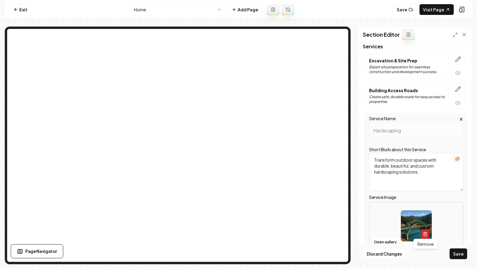
click at [425, 232] on icon "button" at bounding box center [424, 232] width 1 height 1
click at [419, 217] on icon "Upload image" at bounding box center [416, 216] width 14 height 14
type input "**********"
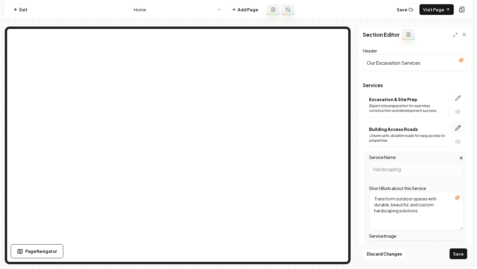
click at [458, 127] on icon "button" at bounding box center [458, 128] width 6 height 6
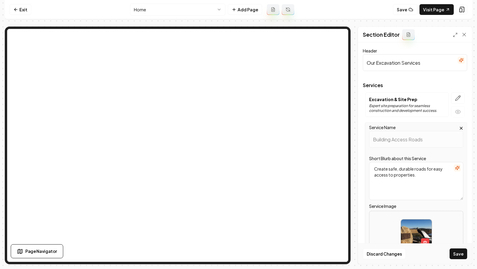
scroll to position [40, 0]
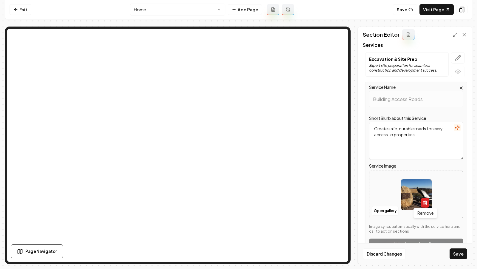
click at [424, 204] on button "button" at bounding box center [425, 203] width 8 height 10
click at [414, 195] on button "Upload image 30 MB max file size" at bounding box center [416, 194] width 42 height 42
type input "**********"
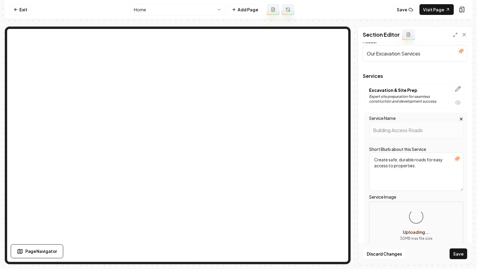
scroll to position [0, 0]
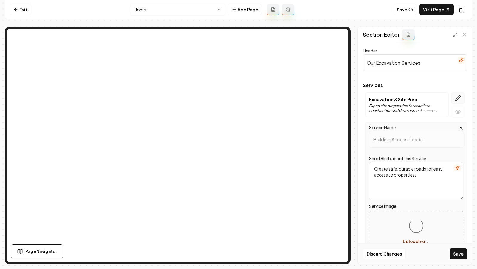
click at [459, 101] on button "button" at bounding box center [458, 97] width 14 height 11
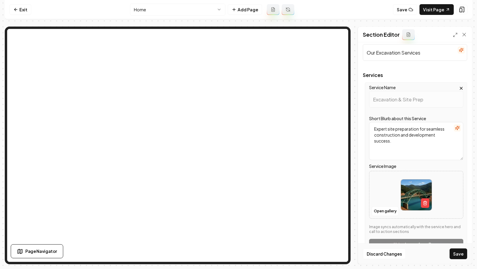
scroll to position [15, 0]
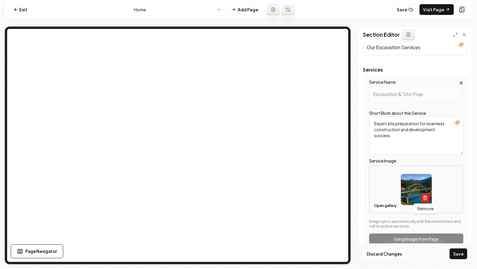
click at [425, 196] on icon "button" at bounding box center [424, 197] width 5 height 5
click at [382, 207] on button "Open gallery" at bounding box center [384, 206] width 27 height 10
click at [415, 184] on icon "Upload image" at bounding box center [416, 180] width 14 height 14
type input "**********"
click at [455, 253] on button "Save" at bounding box center [458, 253] width 18 height 11
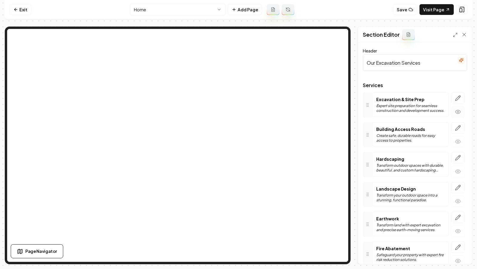
scroll to position [1, 0]
click at [457, 97] on icon "button" at bounding box center [458, 97] width 6 height 6
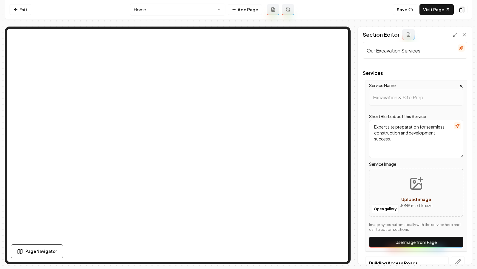
scroll to position [13, 0]
click at [414, 190] on button "Upload image 30 MB max file size" at bounding box center [416, 192] width 42 height 42
type input "**********"
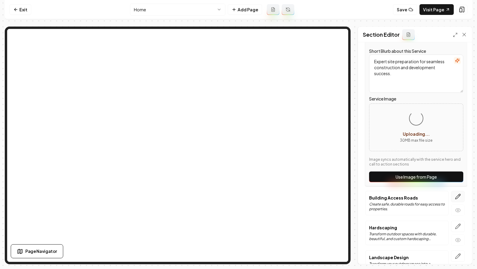
scroll to position [78, 0]
click at [459, 193] on icon "button" at bounding box center [458, 196] width 6 height 6
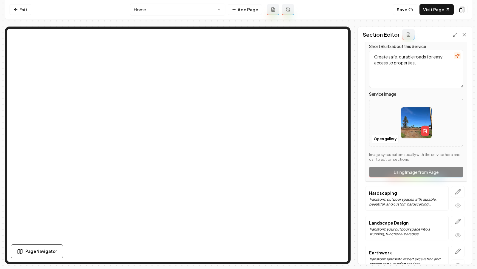
scroll to position [116, 0]
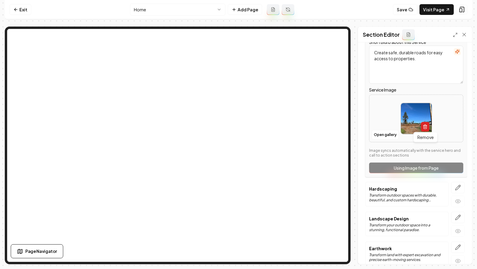
click at [424, 129] on button "button" at bounding box center [425, 127] width 8 height 10
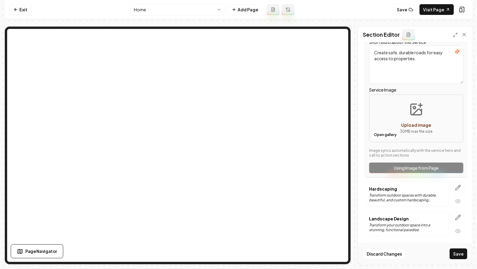
click at [410, 117] on button "Upload image 30 MB max file size" at bounding box center [416, 118] width 42 height 42
type input "**********"
click at [460, 254] on button "Save" at bounding box center [458, 253] width 18 height 11
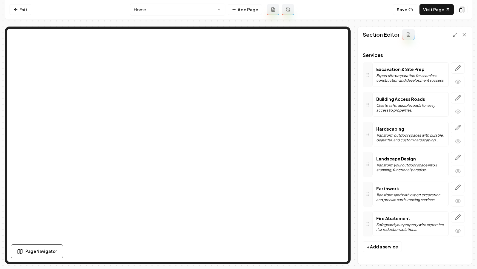
scroll to position [26, 0]
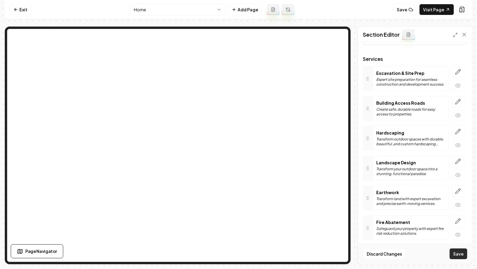
click at [453, 254] on button "Save" at bounding box center [458, 253] width 18 height 11
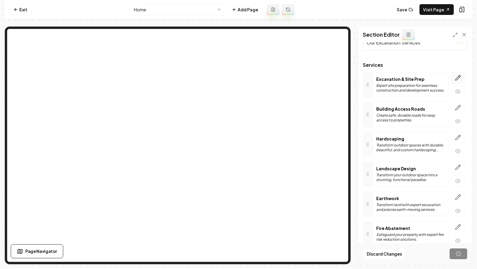
click at [459, 78] on icon "button" at bounding box center [458, 78] width 6 height 6
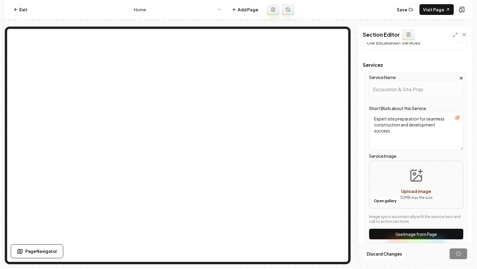
click at [414, 179] on icon "Upload image" at bounding box center [416, 175] width 14 height 14
type input "**********"
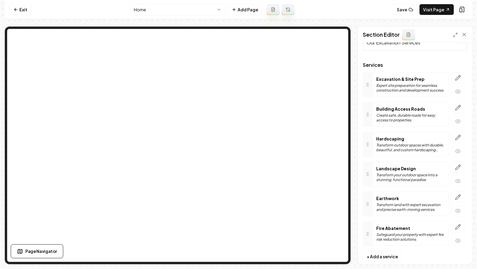
scroll to position [26, 0]
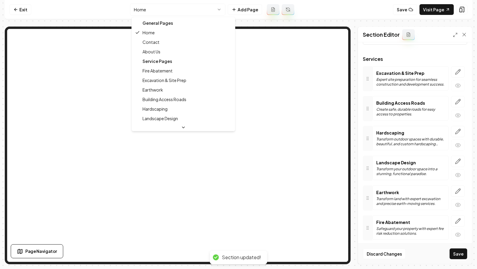
click at [165, 11] on html "Computer Required This feature is only available on a computer. Please switch t…" at bounding box center [238, 134] width 477 height 269
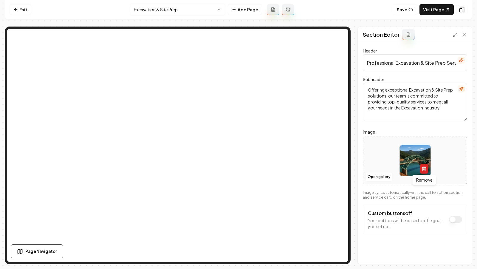
click at [426, 166] on button "button" at bounding box center [423, 169] width 8 height 10
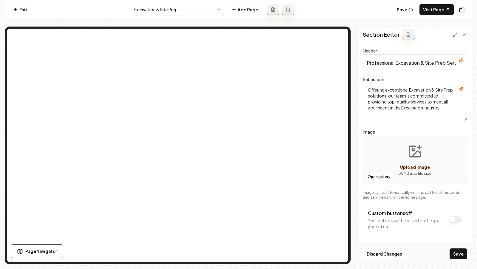
click at [419, 160] on button "Upload image 30 MB max file size" at bounding box center [415, 160] width 42 height 42
type input "**********"
click at [455, 253] on button "Save" at bounding box center [458, 253] width 18 height 11
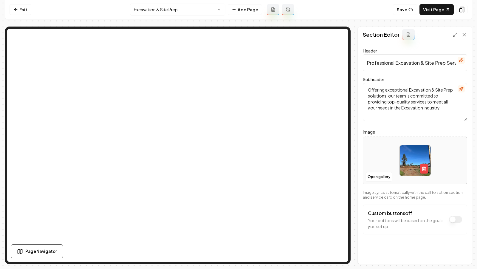
click at [169, 7] on html "Computer Required This feature is only available on a computer. Please switch t…" at bounding box center [238, 134] width 477 height 269
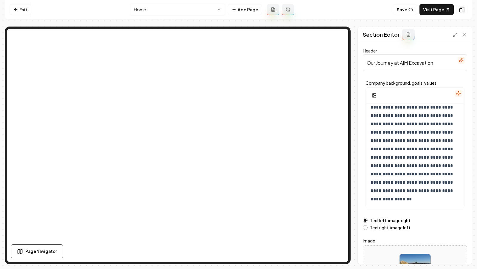
scroll to position [52, 0]
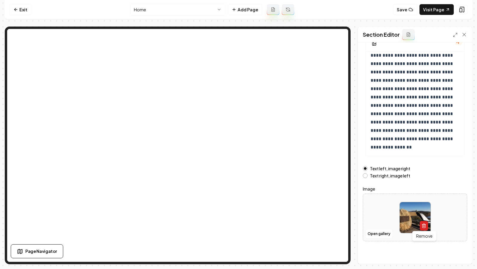
click at [426, 226] on icon "button" at bounding box center [423, 225] width 5 height 5
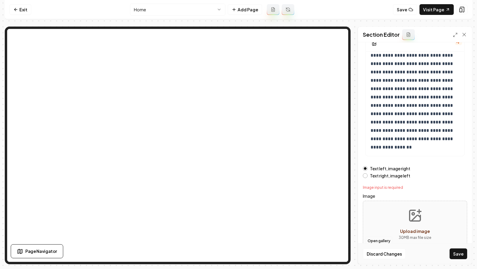
click at [376, 241] on button "Open gallery" at bounding box center [378, 241] width 27 height 10
click at [412, 216] on icon "Upload image" at bounding box center [415, 215] width 14 height 14
type input "**********"
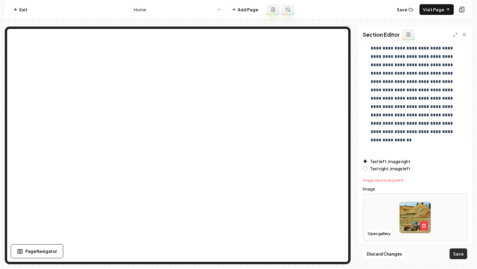
click at [458, 250] on button "Save" at bounding box center [458, 253] width 18 height 11
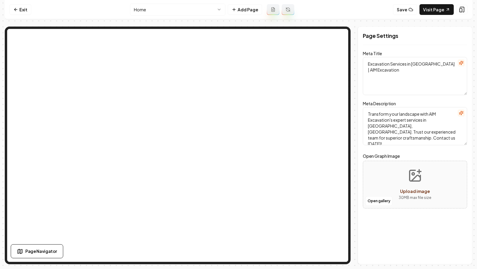
scroll to position [0, 0]
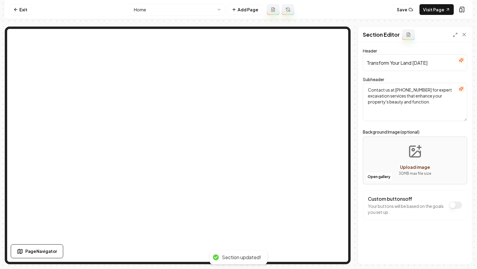
click at [416, 163] on button "Upload image 30 MB max file size" at bounding box center [415, 160] width 42 height 42
type input "**********"
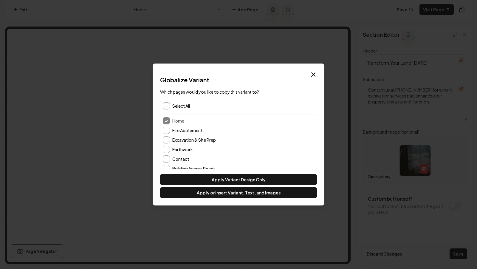
click at [175, 105] on span "Select All" at bounding box center [181, 106] width 18 height 6
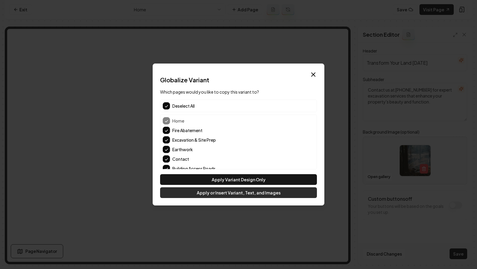
click at [220, 194] on button "Apply or Insert Variant, Text, and Images" at bounding box center [238, 192] width 157 height 11
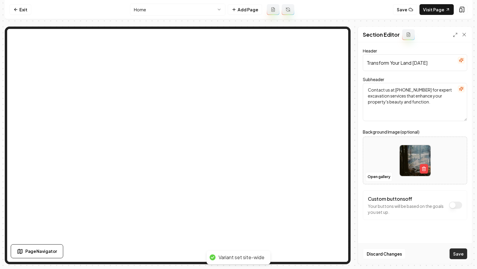
click at [461, 256] on button "Save" at bounding box center [458, 253] width 18 height 11
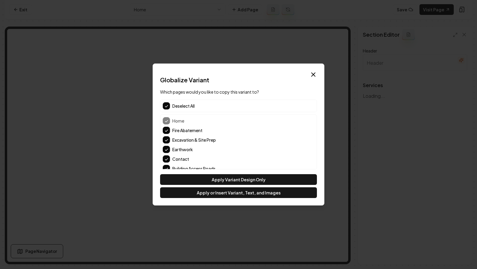
type input "Our Excavation Services"
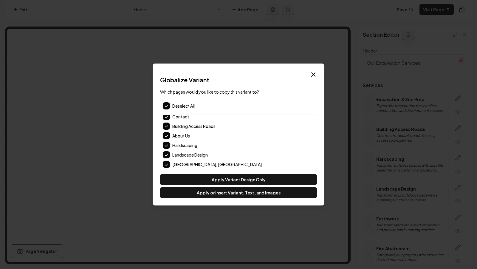
scroll to position [43, 0]
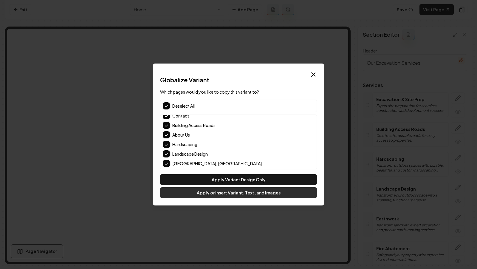
click at [222, 194] on button "Apply or Insert Variant, Text, and Images" at bounding box center [238, 192] width 157 height 11
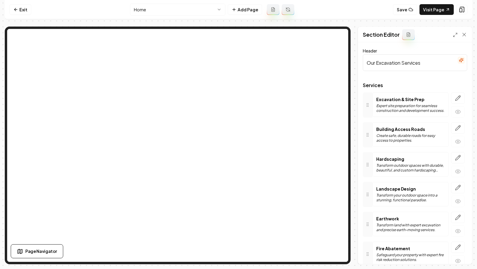
click at [173, 10] on html "Computer Required This feature is only available on a computer. Please switch t…" at bounding box center [238, 134] width 477 height 269
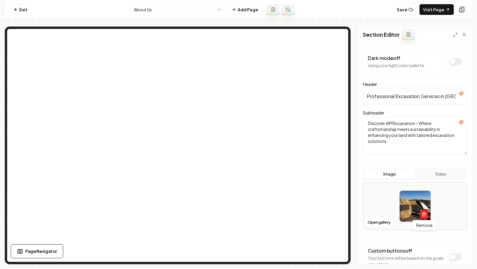
click at [423, 214] on line "button" at bounding box center [423, 214] width 0 height 1
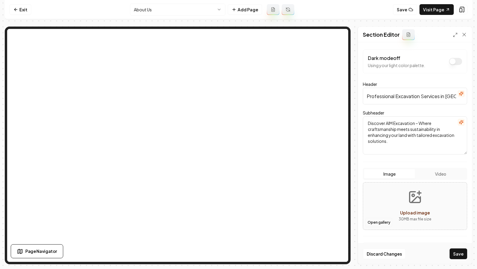
click at [387, 221] on button "Open gallery" at bounding box center [378, 222] width 27 height 10
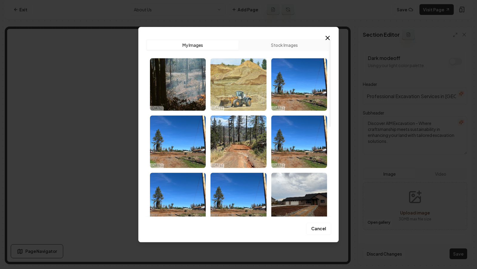
click at [230, 79] on img "Select image image_68e822635c7cd75eb819287e.jpeg" at bounding box center [238, 84] width 56 height 52
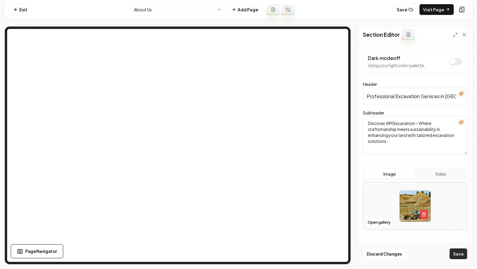
click at [454, 255] on button "Save" at bounding box center [458, 253] width 18 height 11
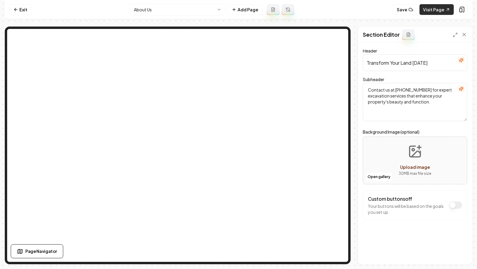
click at [453, 7] on link "Visit Page" at bounding box center [436, 9] width 34 height 11
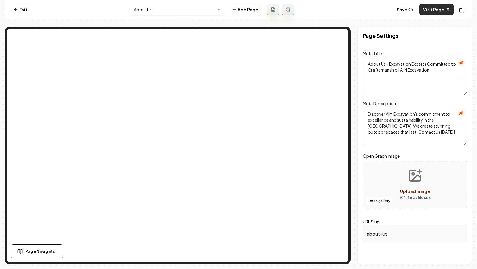
click at [444, 10] on link "Visit Page" at bounding box center [436, 9] width 34 height 11
click at [20, 10] on link "Exit" at bounding box center [21, 9] width 22 height 11
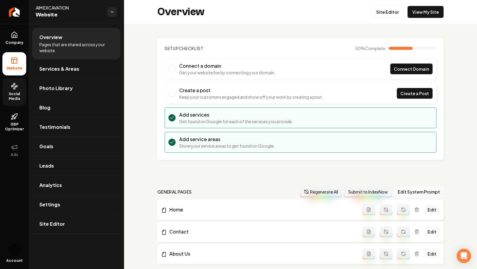
click at [12, 87] on icon at bounding box center [14, 86] width 7 height 7
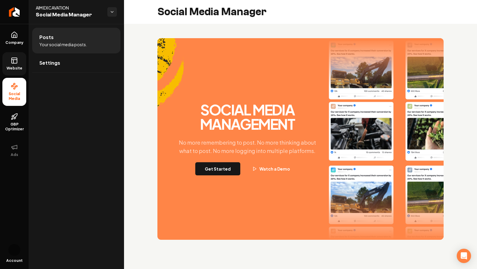
click at [9, 63] on link "Website" at bounding box center [14, 63] width 24 height 23
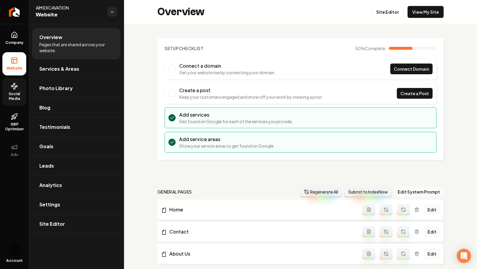
click at [12, 54] on li "Website" at bounding box center [14, 63] width 24 height 23
click at [12, 40] on link "Company" at bounding box center [14, 38] width 24 height 23
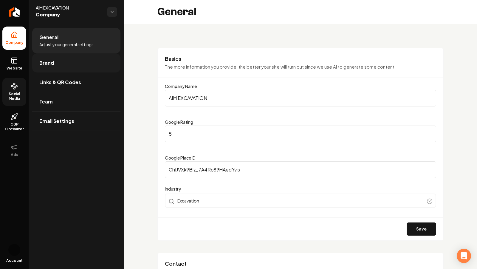
click at [36, 65] on link "Brand" at bounding box center [76, 62] width 88 height 19
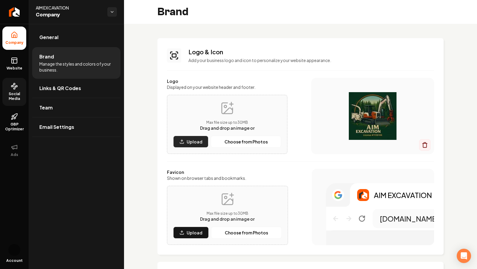
click at [186, 144] on p "Upload" at bounding box center [194, 142] width 16 height 6
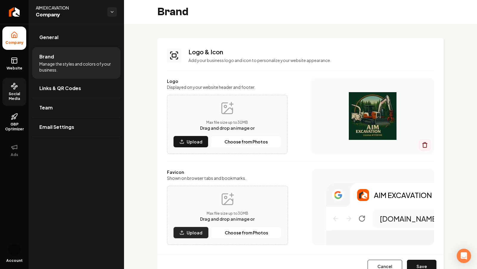
click at [192, 234] on p "Upload" at bounding box center [194, 232] width 16 height 6
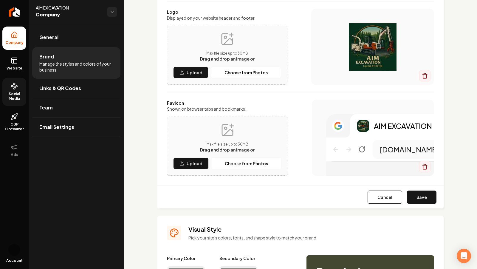
scroll to position [72, 0]
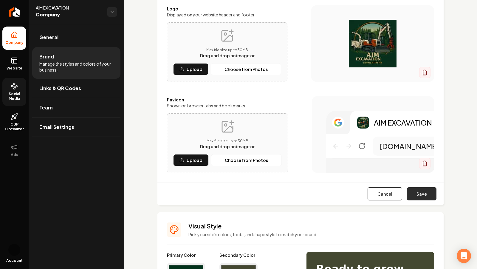
click at [426, 197] on button "Save" at bounding box center [421, 193] width 29 height 13
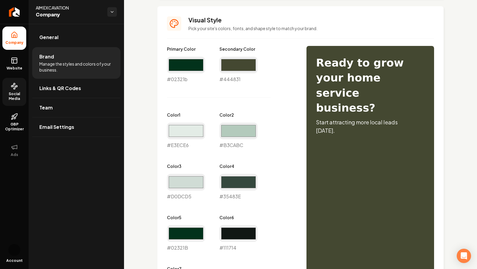
scroll to position [0, 0]
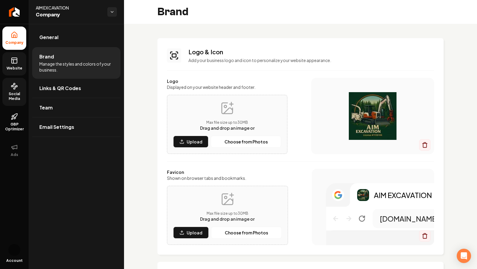
click at [15, 67] on span "Website" at bounding box center [14, 68] width 21 height 5
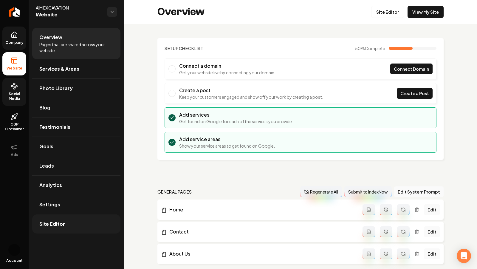
click at [58, 222] on span "Site Editor" at bounding box center [52, 223] width 26 height 7
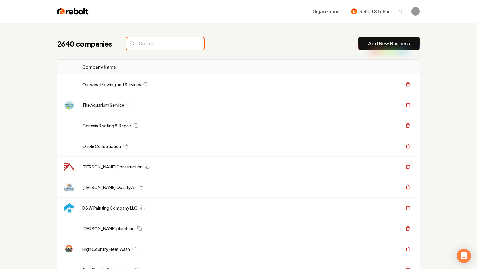
click at [157, 43] on input "search" at bounding box center [164, 43] width 77 height 13
paste input "BK Plumbing"
type input "BK Plumbing"
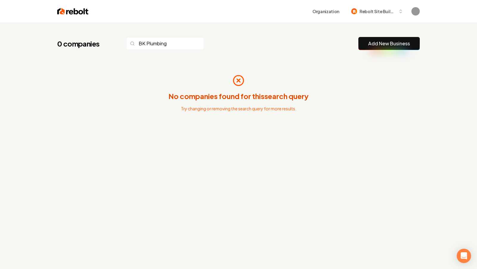
click at [387, 46] on link "Add New Business" at bounding box center [389, 43] width 42 height 7
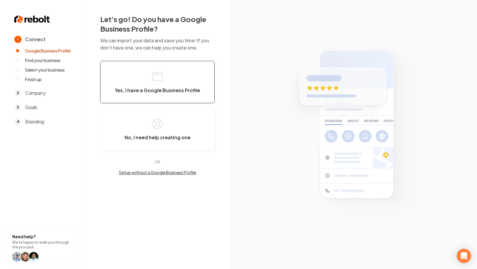
click at [161, 90] on span "Yes, I have a Google Business Profile" at bounding box center [157, 90] width 85 height 6
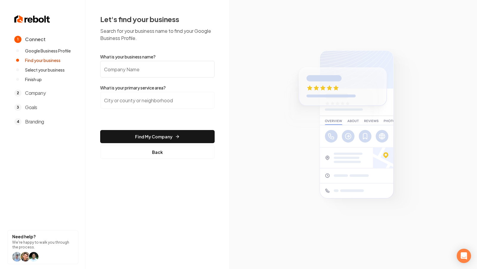
click at [122, 67] on input "What is your business name?" at bounding box center [157, 69] width 114 height 17
paste input "BK Plumbing"
type input "BK Plumbing"
click at [158, 101] on input "search" at bounding box center [157, 100] width 114 height 17
type input "m"
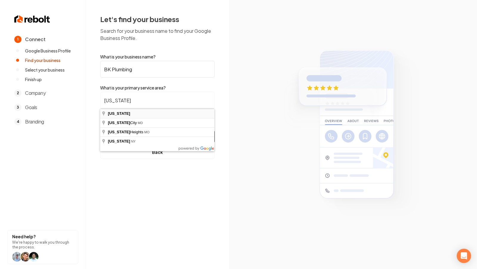
type input "[US_STATE]"
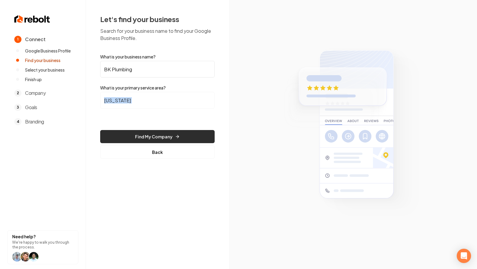
click at [144, 130] on button "Find My Company" at bounding box center [157, 136] width 114 height 13
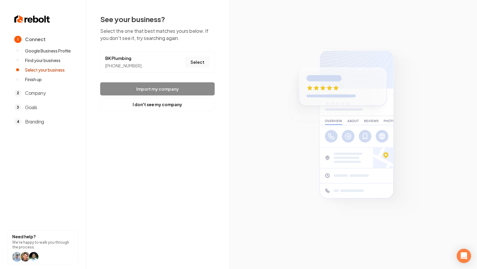
click at [196, 60] on button "Select" at bounding box center [197, 62] width 24 height 11
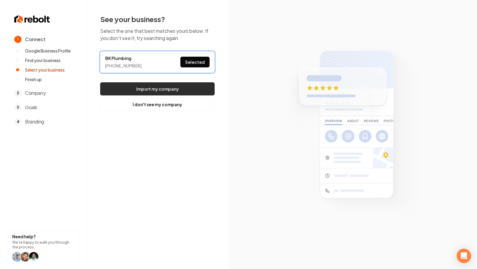
click at [171, 91] on button "Import my company" at bounding box center [157, 88] width 114 height 13
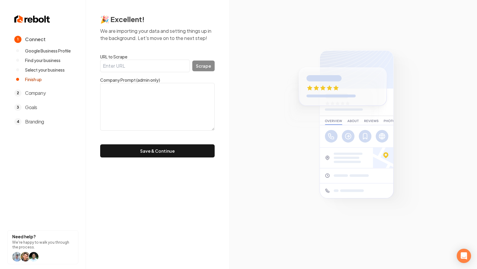
click at [158, 159] on div "🎉 Excellent! We are importing your data and setting things up in the background…" at bounding box center [157, 86] width 143 height 172
click at [149, 155] on button "Save & Continue" at bounding box center [157, 150] width 114 height 13
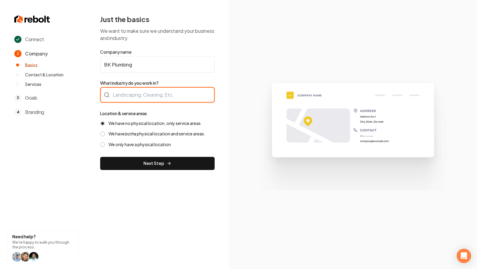
click at [132, 97] on div at bounding box center [157, 94] width 114 height 15
type input "Plumbing"
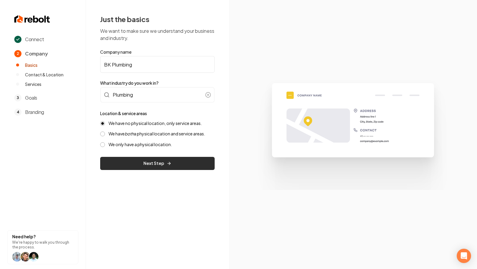
click at [147, 165] on button "Next Step" at bounding box center [157, 163] width 114 height 13
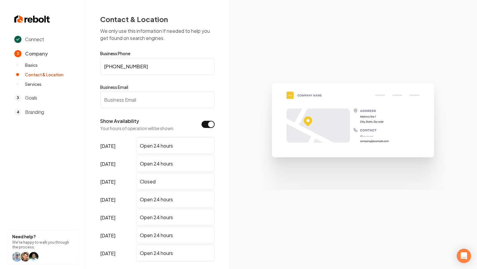
click at [150, 102] on input "Business Email" at bounding box center [157, 99] width 114 height 17
paste input "[EMAIL_ADDRESS][DOMAIN_NAME]"
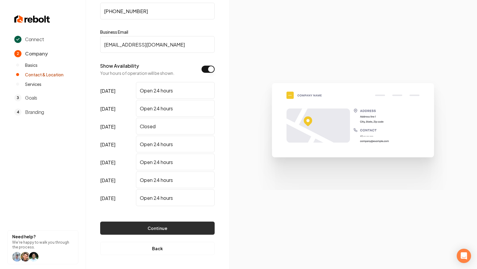
type input "[EMAIL_ADDRESS][DOMAIN_NAME]"
click at [167, 223] on button "Continue" at bounding box center [157, 227] width 114 height 13
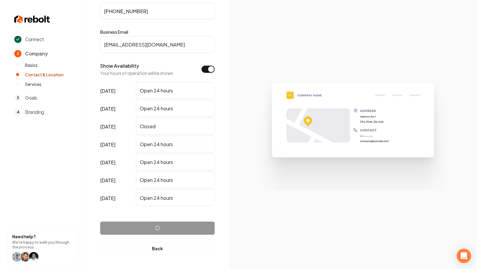
scroll to position [0, 0]
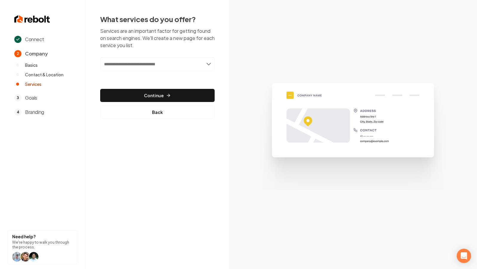
click at [177, 48] on p "Services are an important factor for getting found on search engines. We'll cre…" at bounding box center [157, 37] width 114 height 21
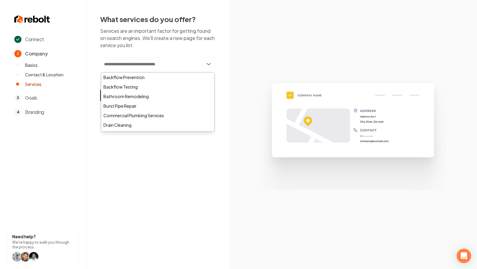
click at [159, 59] on input "text" at bounding box center [157, 64] width 114 height 14
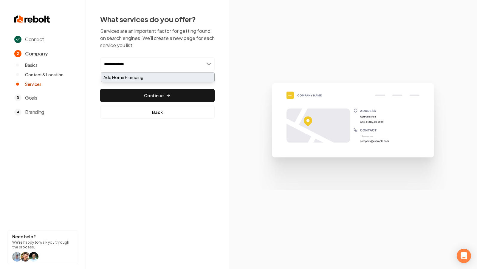
type input "**********"
click at [136, 76] on div "Add Home Plumbing" at bounding box center [157, 77] width 113 height 10
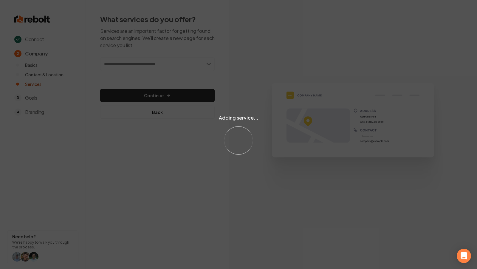
click at [140, 63] on div "Adding service... Loading..." at bounding box center [238, 134] width 477 height 269
click at [156, 69] on div "Adding service... Loading..." at bounding box center [238, 134] width 477 height 269
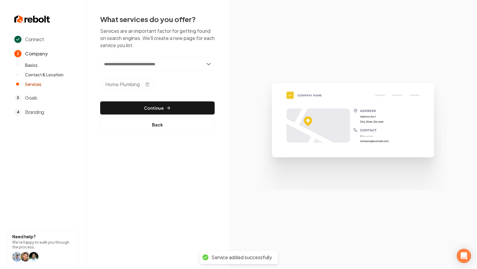
click at [156, 68] on input "text" at bounding box center [157, 64] width 114 height 14
type input "*"
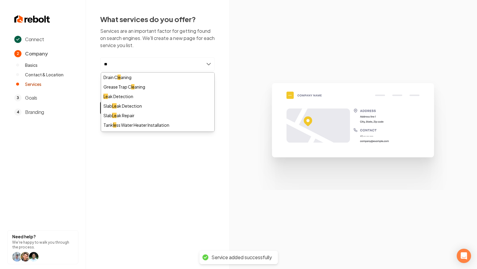
type input "*"
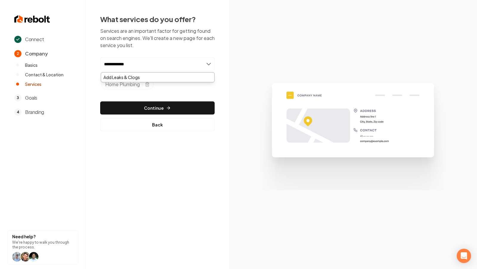
type input "**********"
click at [139, 98] on div "**********" at bounding box center [157, 94] width 114 height 74
click at [140, 65] on input "**********" at bounding box center [157, 64] width 114 height 14
click at [135, 79] on div "Add Leaks & Clogs" at bounding box center [157, 77] width 113 height 10
click at [161, 70] on input "text" at bounding box center [157, 64] width 114 height 14
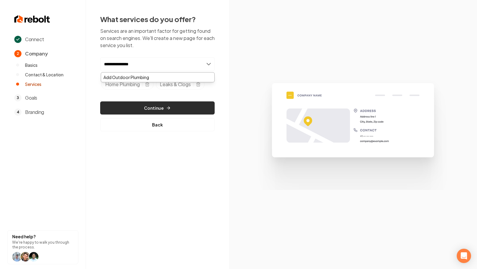
type input "**********"
click at [169, 111] on button "Continue" at bounding box center [157, 107] width 114 height 13
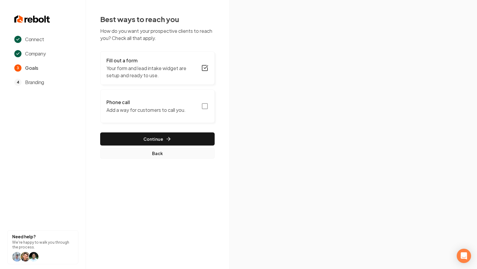
click at [153, 156] on button "Back" at bounding box center [157, 153] width 114 height 11
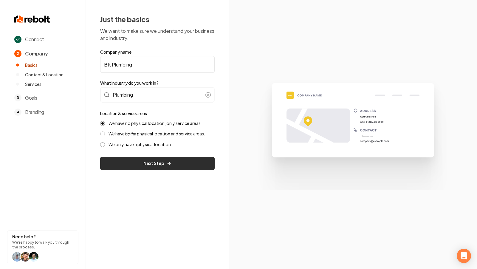
click at [138, 164] on button "Next Step" at bounding box center [157, 163] width 114 height 13
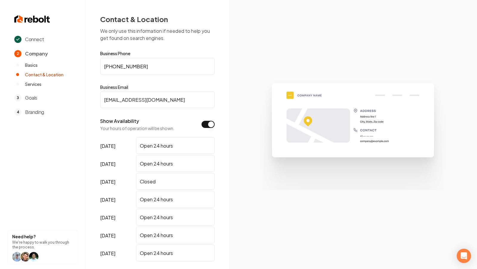
scroll to position [55, 0]
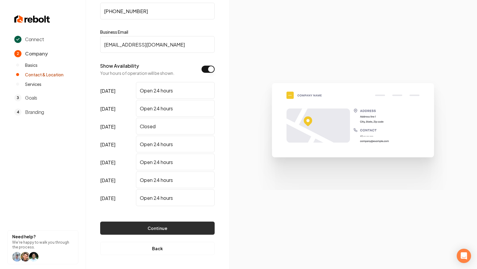
click at [141, 223] on button "Continue" at bounding box center [157, 227] width 114 height 13
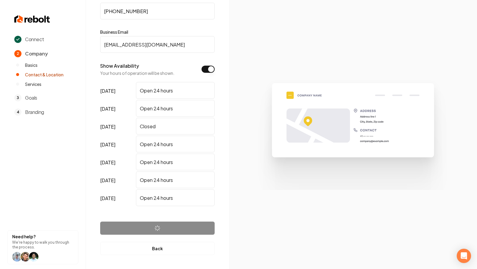
scroll to position [0, 0]
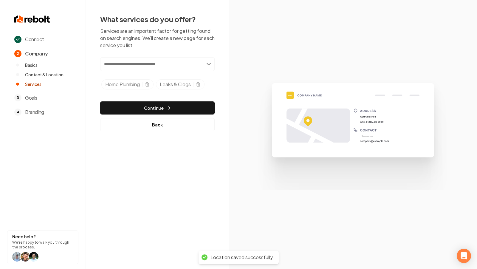
click at [150, 64] on input "text" at bounding box center [157, 64] width 114 height 14
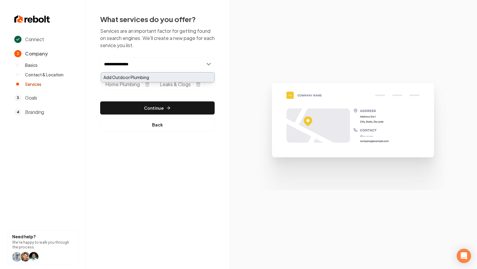
type input "**********"
click at [149, 78] on div "Add Outdoor Plumbing" at bounding box center [157, 77] width 113 height 10
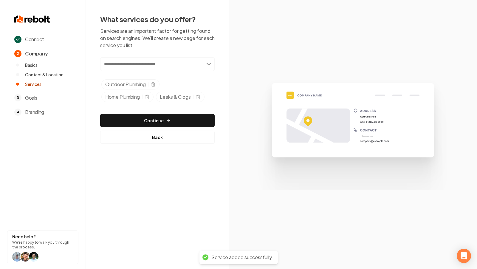
click at [152, 108] on div "Add new or select from suggestions Select a service Outdoor Plumbing Home Plumb…" at bounding box center [157, 100] width 114 height 86
click at [152, 116] on button "Continue" at bounding box center [157, 120] width 114 height 13
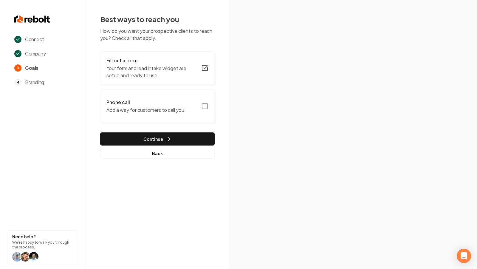
click at [207, 104] on rect "button" at bounding box center [204, 105] width 5 height 5
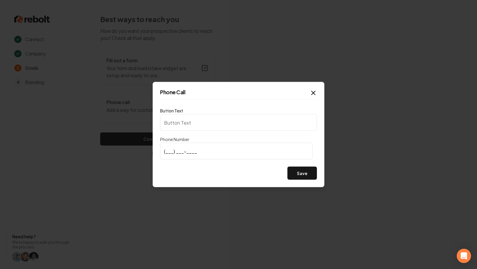
type input "Call us"
type input "[PHONE_NUMBER]"
click at [309, 175] on button "Save" at bounding box center [301, 173] width 29 height 13
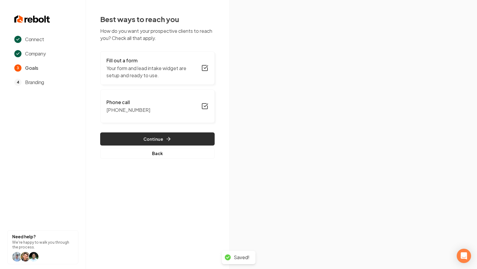
click at [183, 142] on button "Continue" at bounding box center [157, 138] width 114 height 13
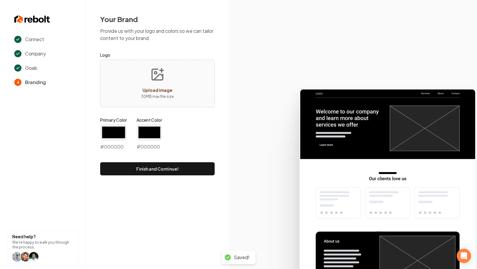
type input "#194d33"
type input "#70be00"
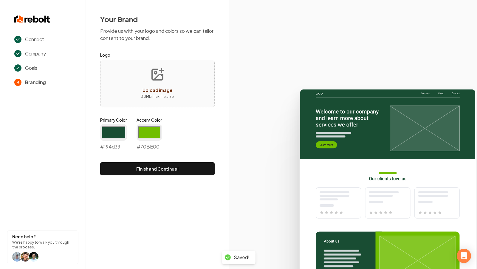
click at [156, 88] on span "Upload image" at bounding box center [157, 89] width 30 height 5
type input "**********"
click at [116, 131] on input "#194d33" at bounding box center [113, 132] width 27 height 17
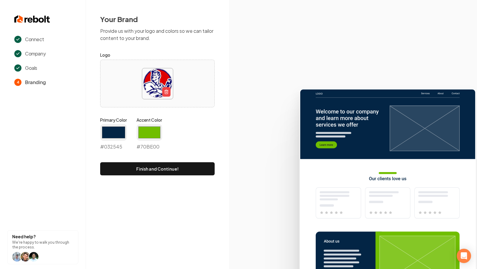
type input "#032545"
click at [96, 184] on div "Your Brand Provide us with your logo and colors so we can tailor content to you…" at bounding box center [157, 94] width 143 height 189
click at [144, 136] on input "#70be00" at bounding box center [149, 132] width 26 height 17
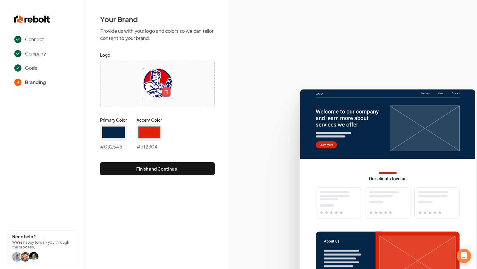
type input "#df2304"
click at [278, 174] on icon at bounding box center [353, 176] width 248 height 185
click at [164, 171] on button "Finish and Continue!" at bounding box center [157, 168] width 114 height 13
